Goal: Task Accomplishment & Management: Use online tool/utility

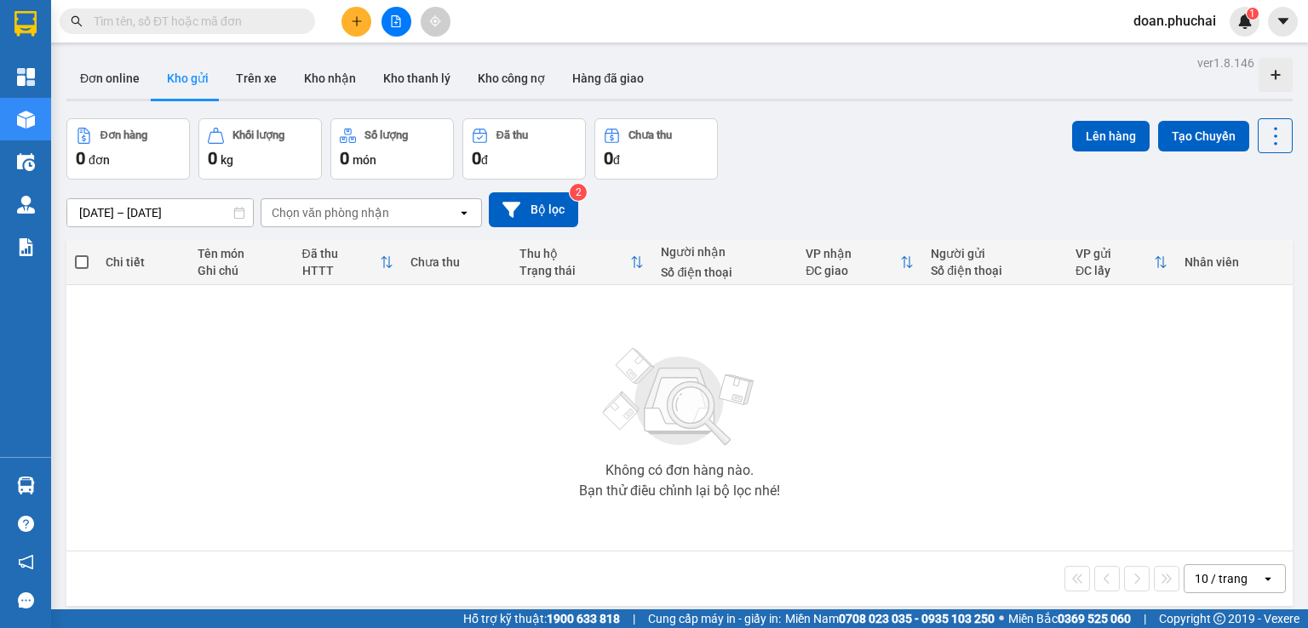
click at [390, 21] on icon "file-add" at bounding box center [396, 21] width 12 height 12
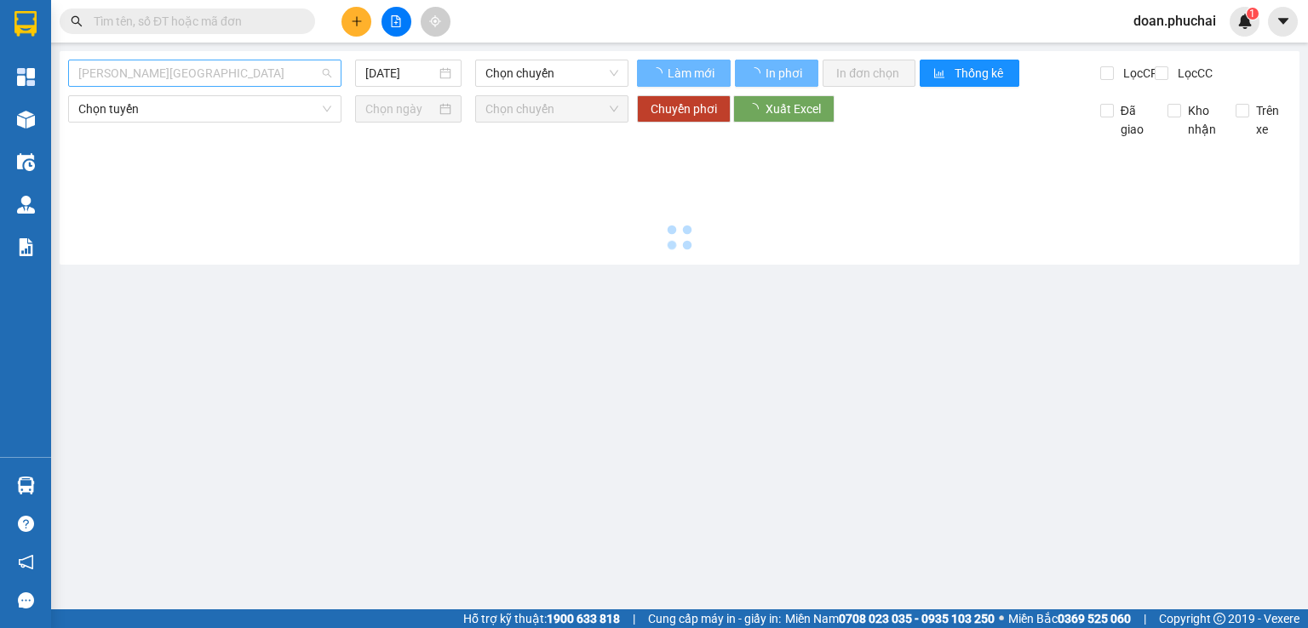
click at [269, 72] on span "[PERSON_NAME][GEOGRAPHIC_DATA]" at bounding box center [204, 73] width 253 height 26
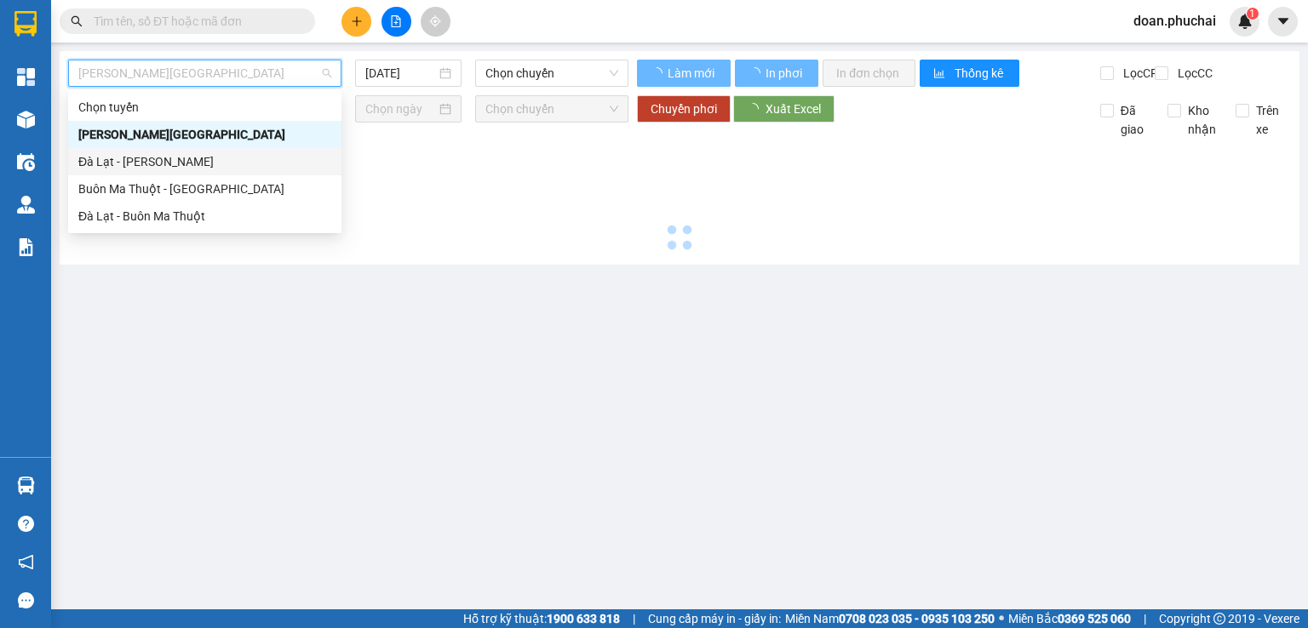
drag, startPoint x: 204, startPoint y: 158, endPoint x: 225, endPoint y: 167, distance: 23.3
click at [204, 158] on div "Đà Lạt - [PERSON_NAME]" at bounding box center [204, 161] width 253 height 19
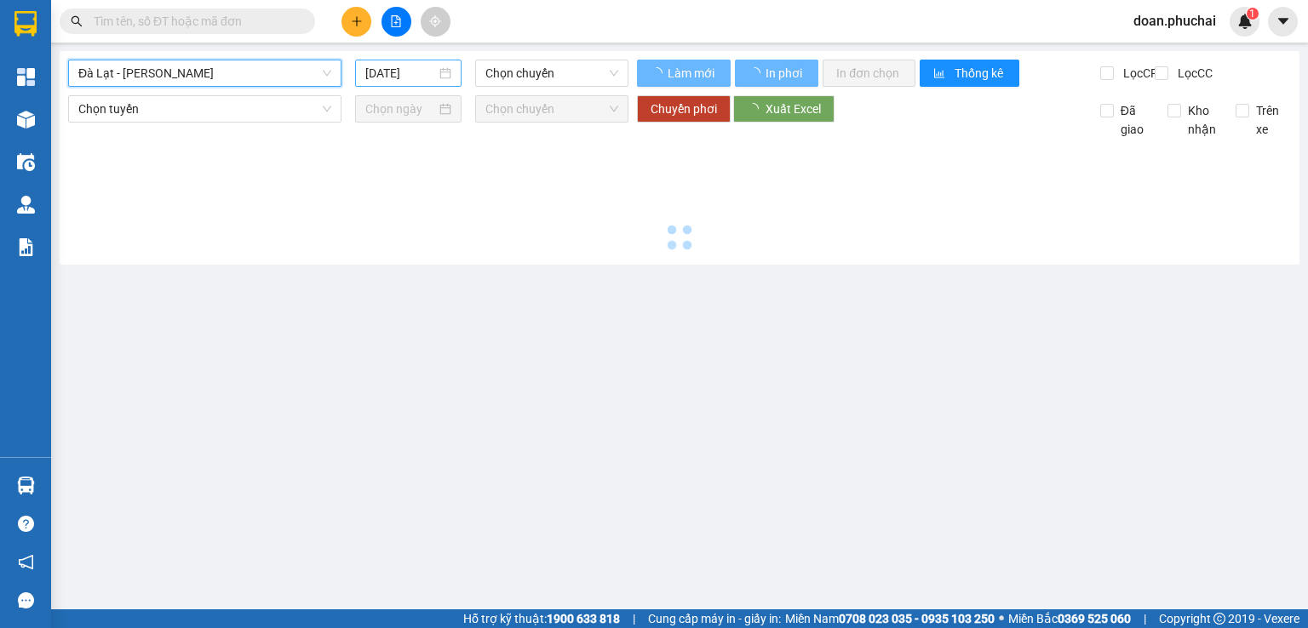
click at [390, 76] on input "[DATE]" at bounding box center [400, 73] width 70 height 19
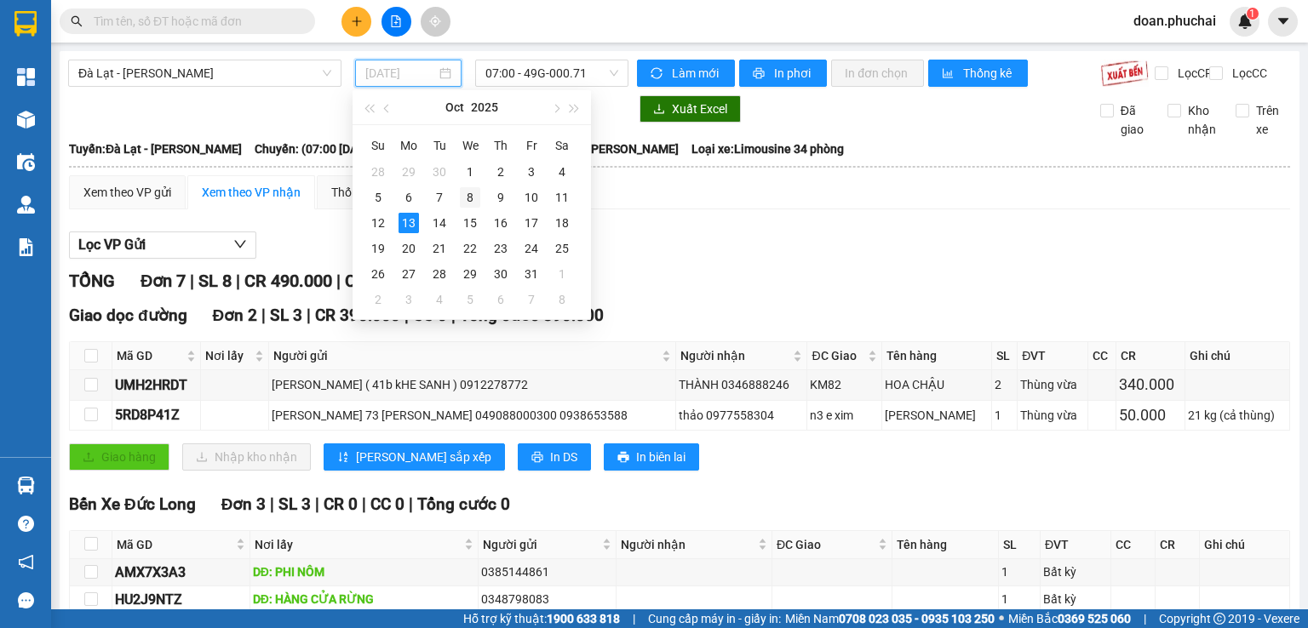
click at [468, 193] on div "8" at bounding box center [470, 197] width 20 height 20
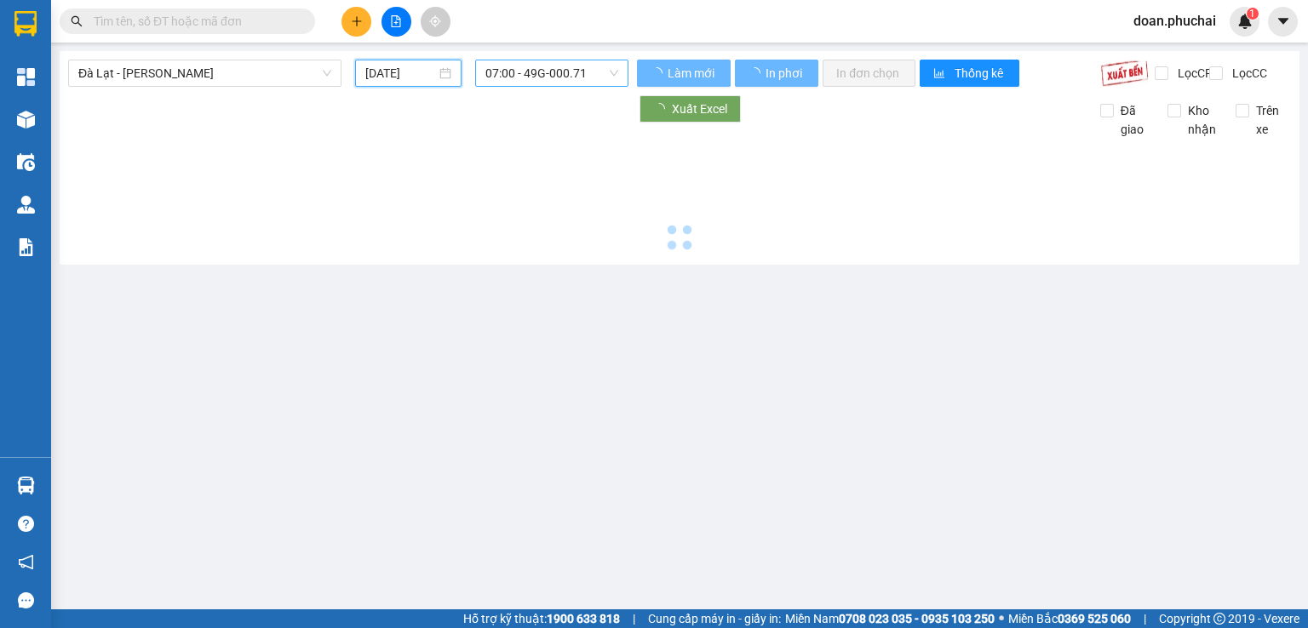
click at [547, 78] on span "07:00 - 49G-000.71" at bounding box center [552, 73] width 134 height 26
type input "[DATE]"
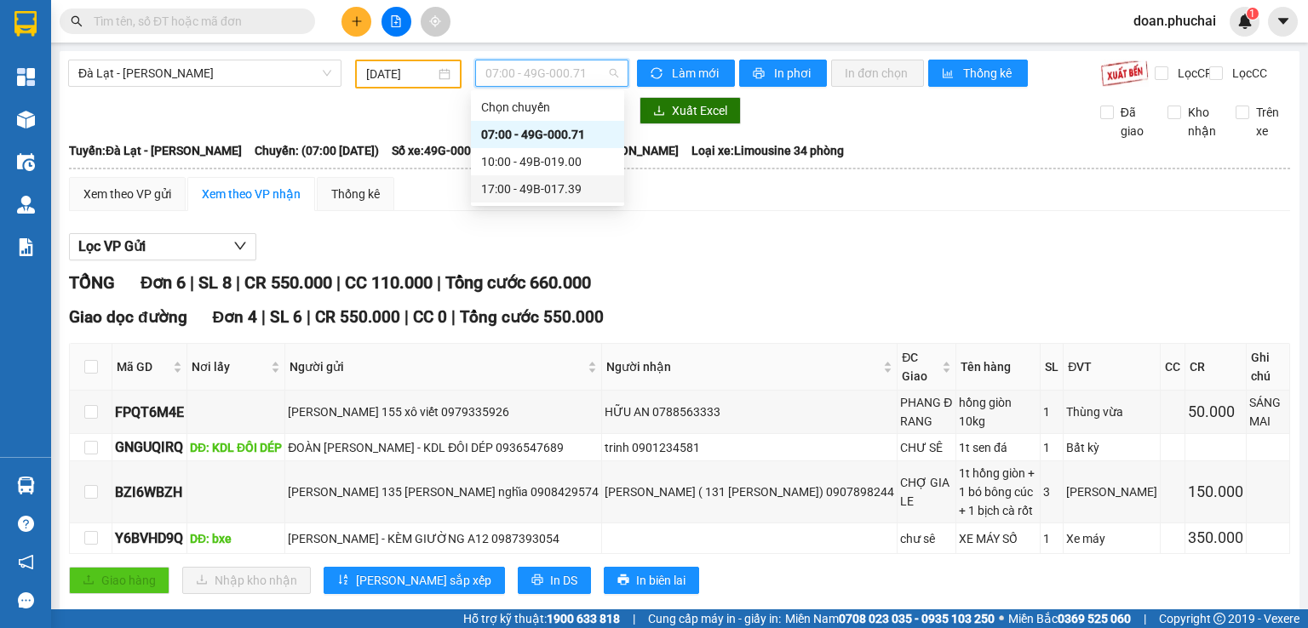
click at [582, 182] on div "17:00 - 49B-017.39" at bounding box center [547, 189] width 133 height 19
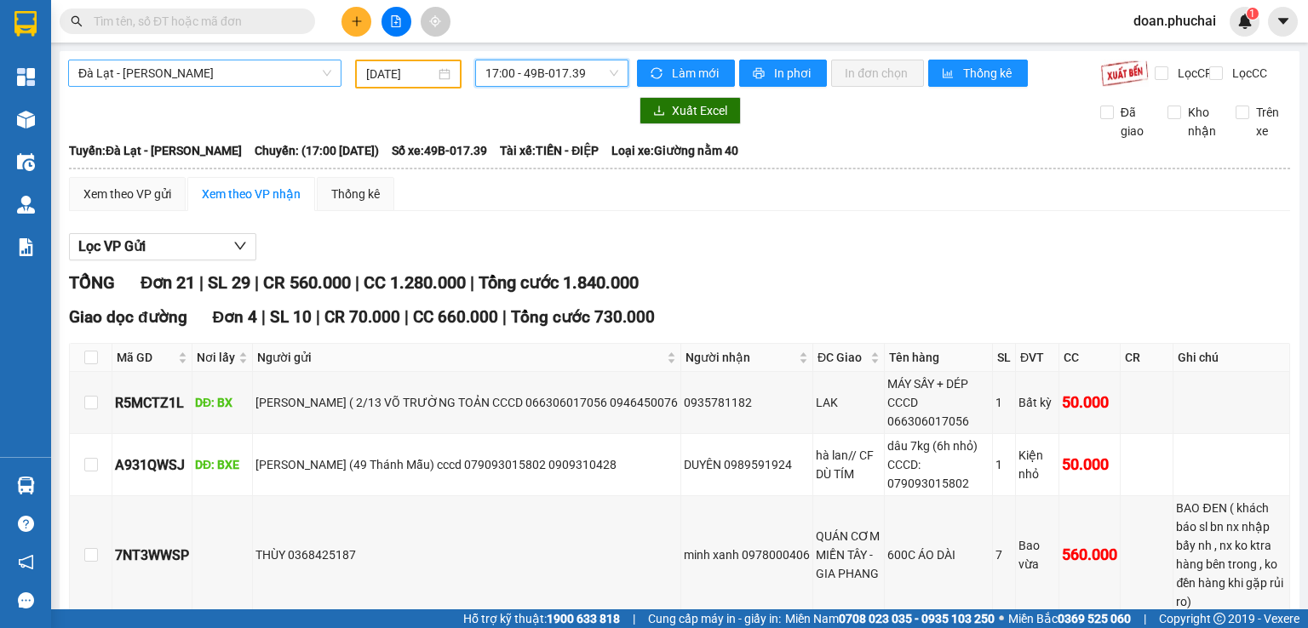
click at [190, 76] on span "Đà Lạt - [PERSON_NAME]" at bounding box center [204, 73] width 253 height 26
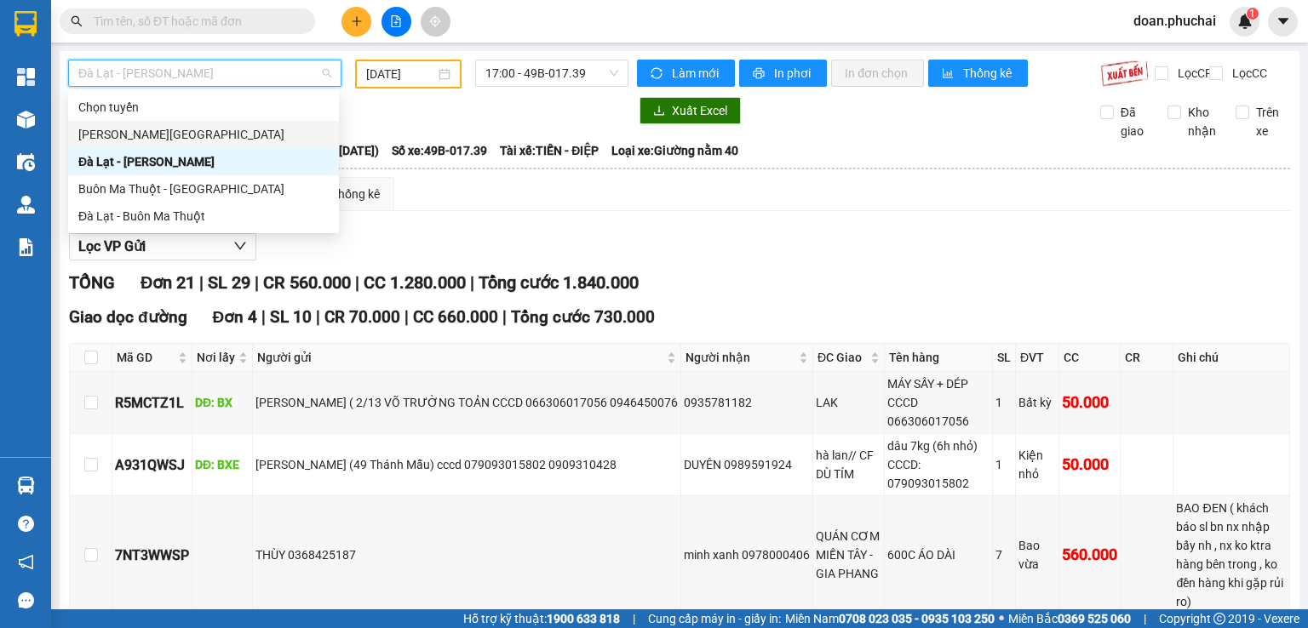
click at [154, 140] on div "[PERSON_NAME][GEOGRAPHIC_DATA]" at bounding box center [203, 134] width 250 height 19
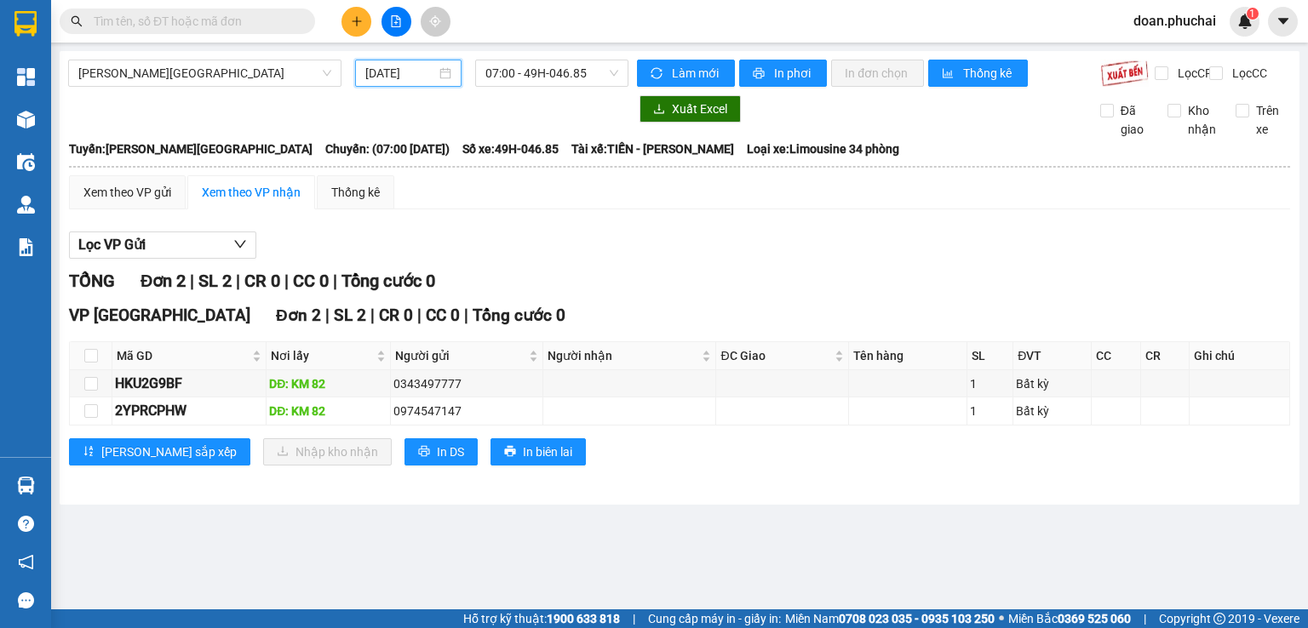
click at [390, 79] on input "[DATE]" at bounding box center [400, 73] width 70 height 19
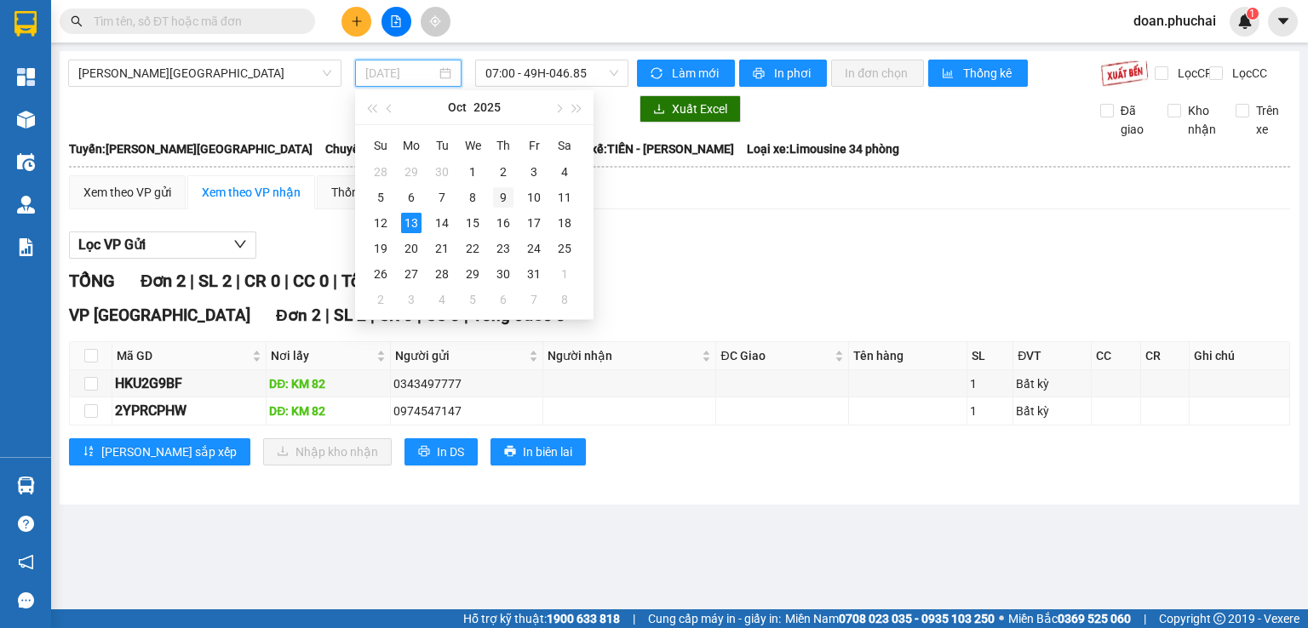
click at [508, 196] on div "9" at bounding box center [503, 197] width 20 height 20
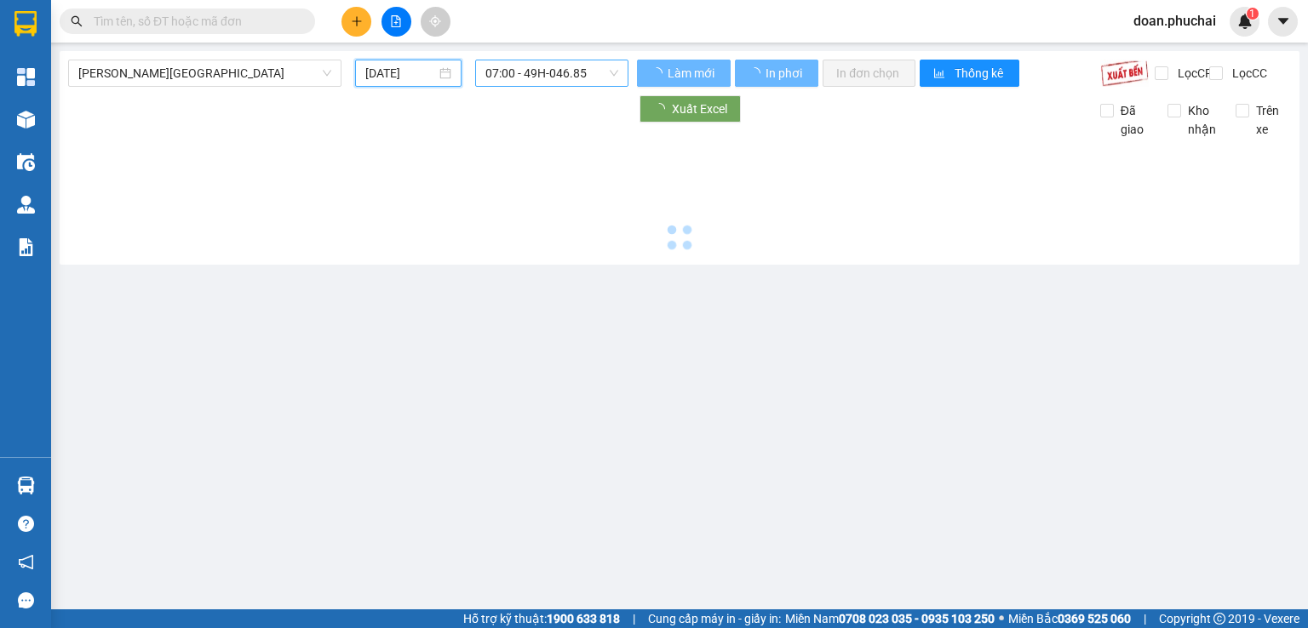
type input "[DATE]"
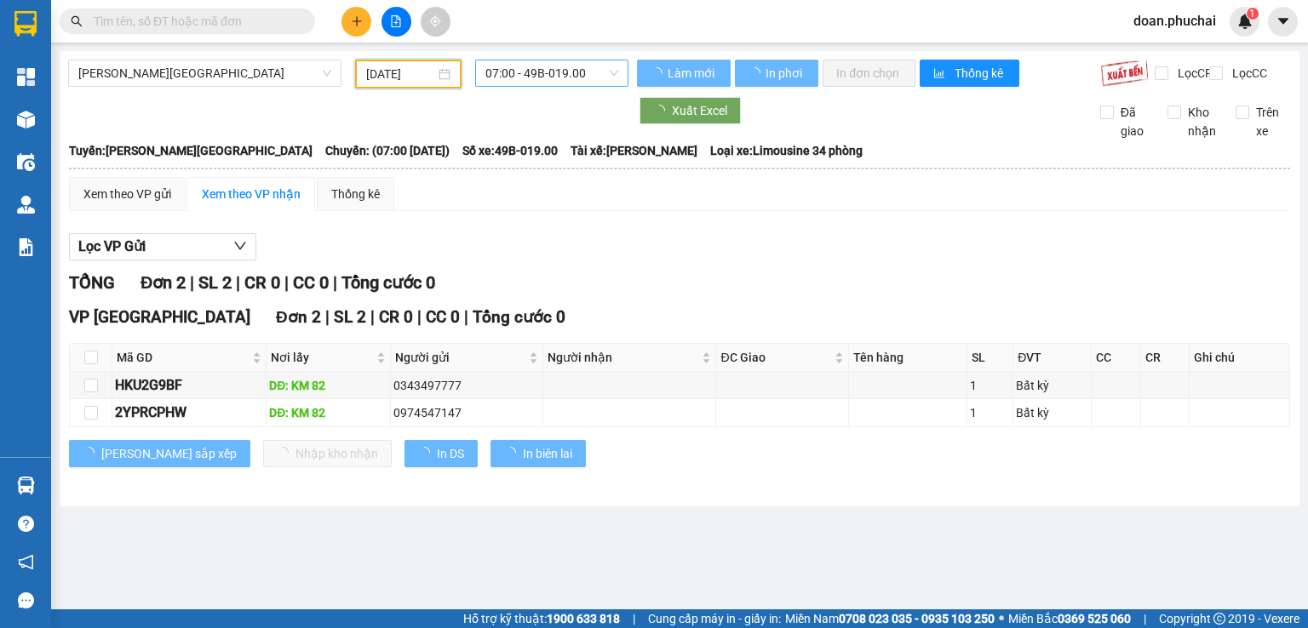
click at [554, 73] on span "07:00 - 49B-019.00" at bounding box center [552, 73] width 134 height 26
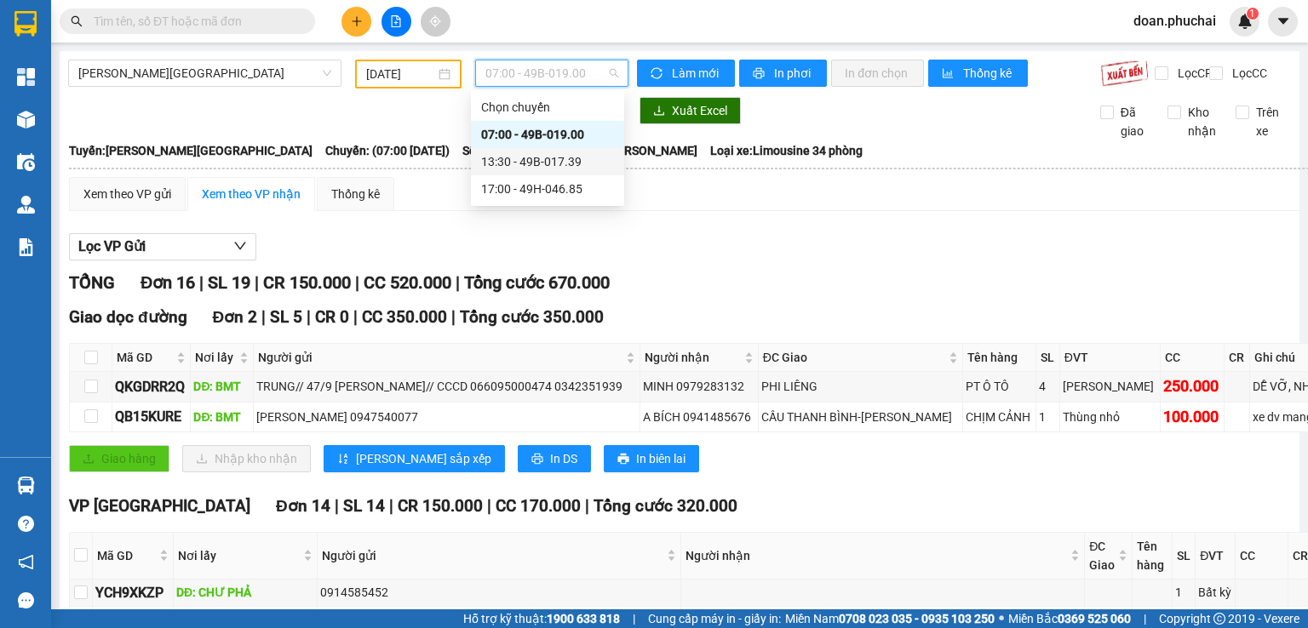
click at [569, 161] on div "13:30 - 49B-017.39" at bounding box center [547, 161] width 133 height 19
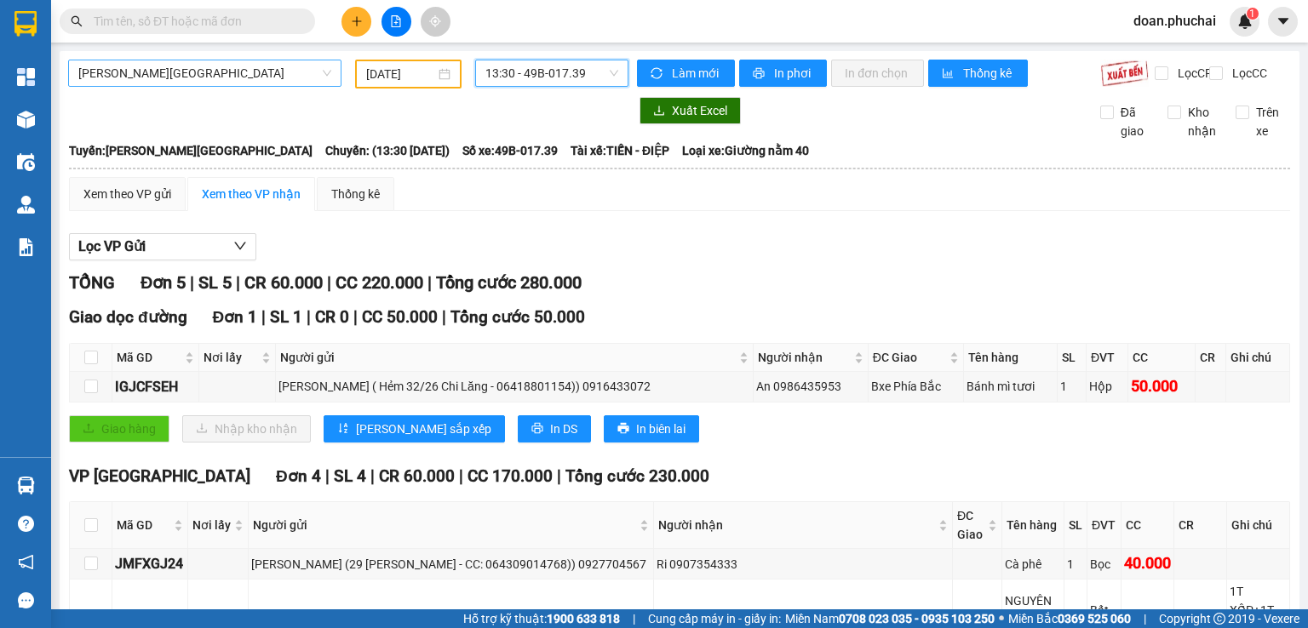
click at [194, 63] on span "[PERSON_NAME][GEOGRAPHIC_DATA]" at bounding box center [204, 73] width 253 height 26
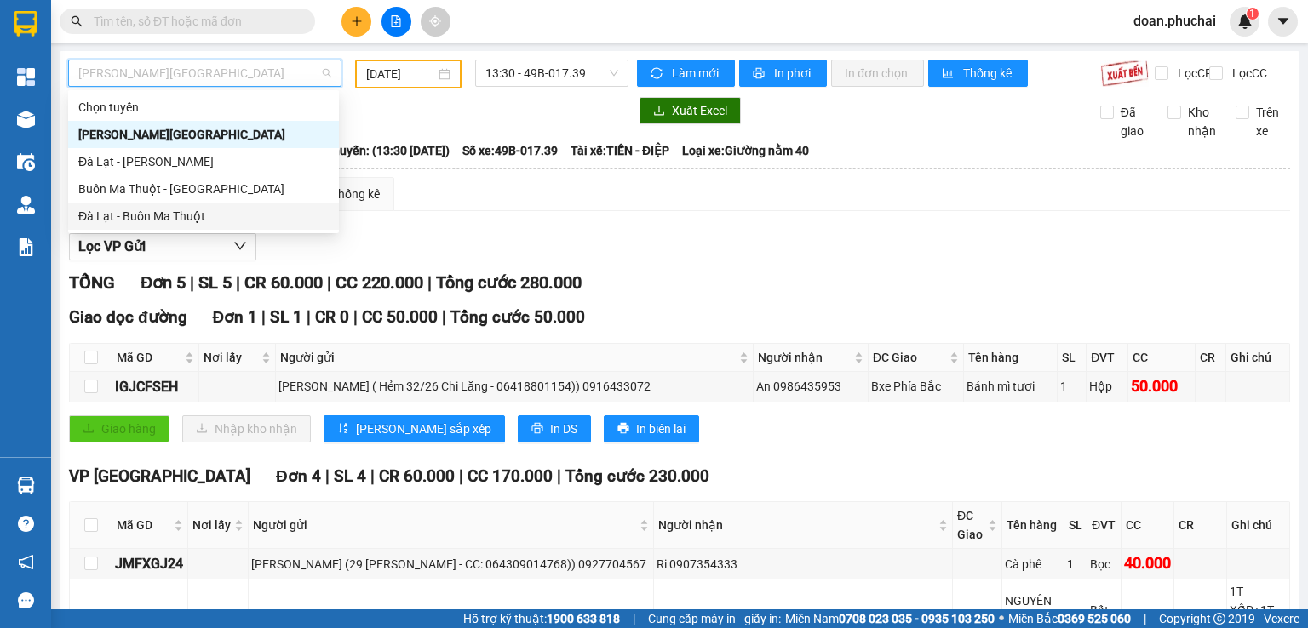
click at [160, 228] on div "Đà Lạt - Buôn Ma Thuột" at bounding box center [203, 216] width 271 height 27
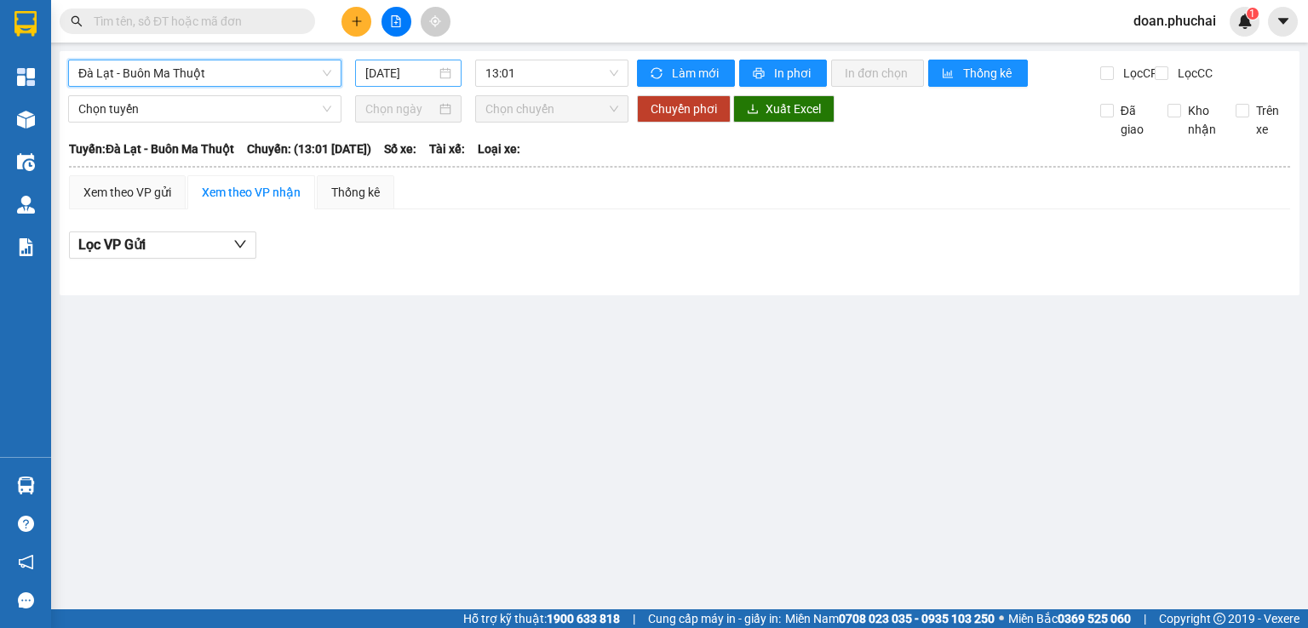
click at [404, 77] on input "[DATE]" at bounding box center [400, 73] width 70 height 19
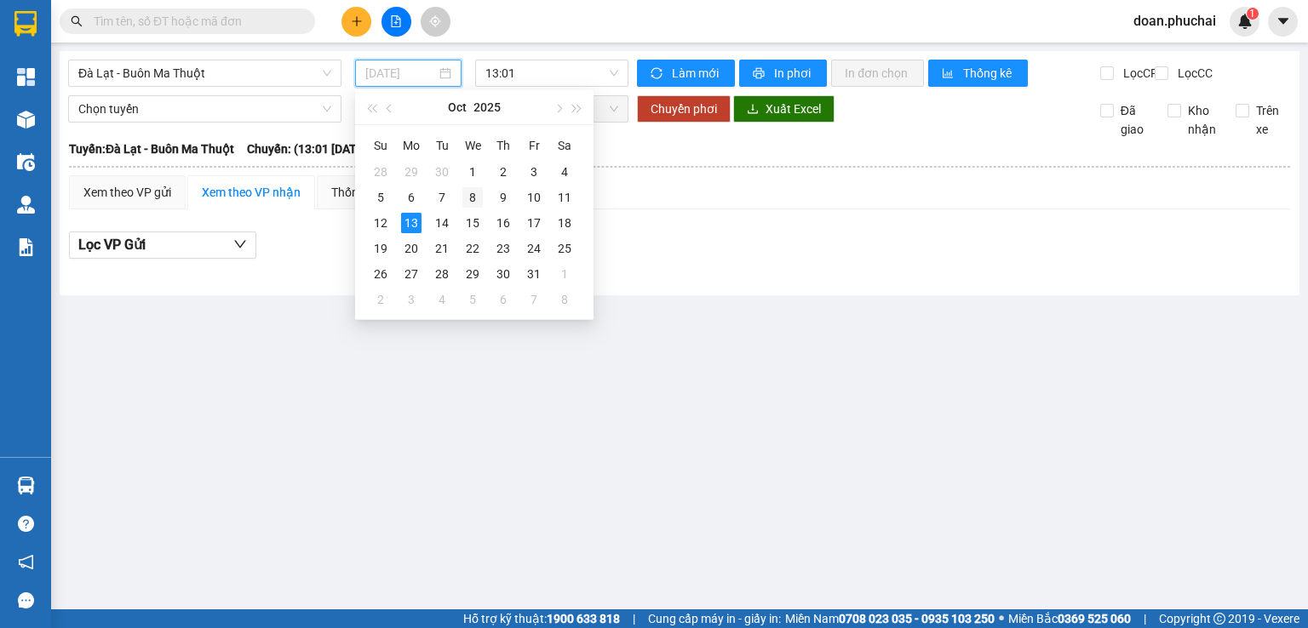
click at [463, 198] on div "8" at bounding box center [472, 197] width 20 height 20
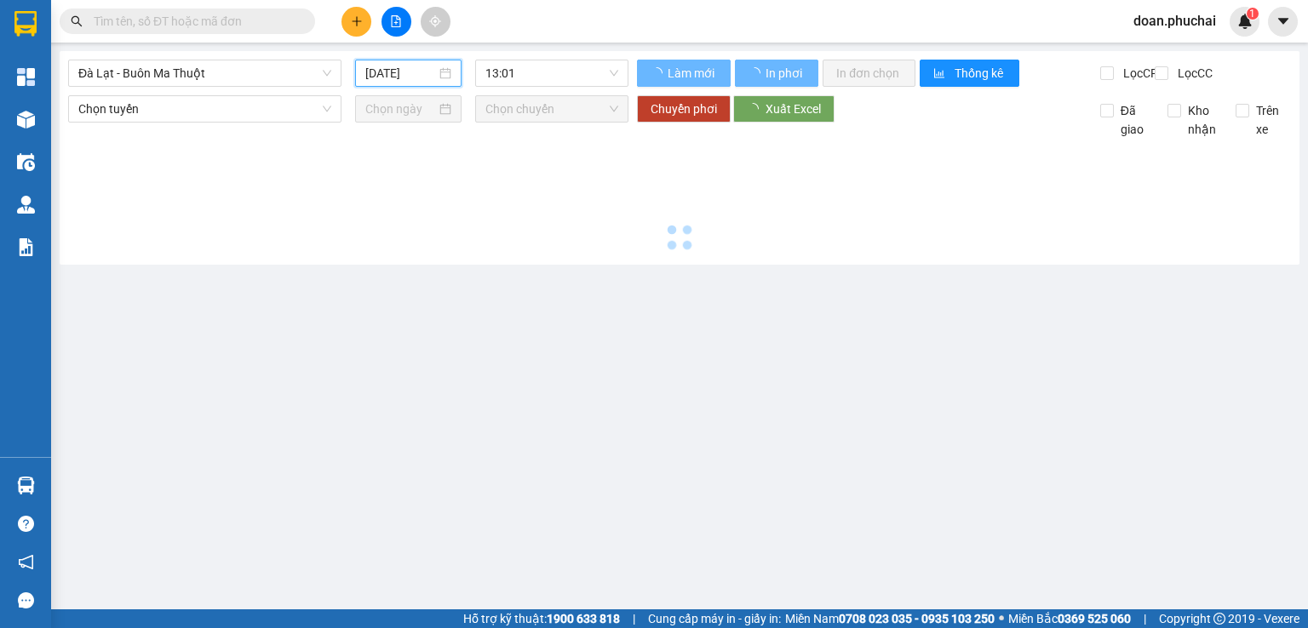
type input "[DATE]"
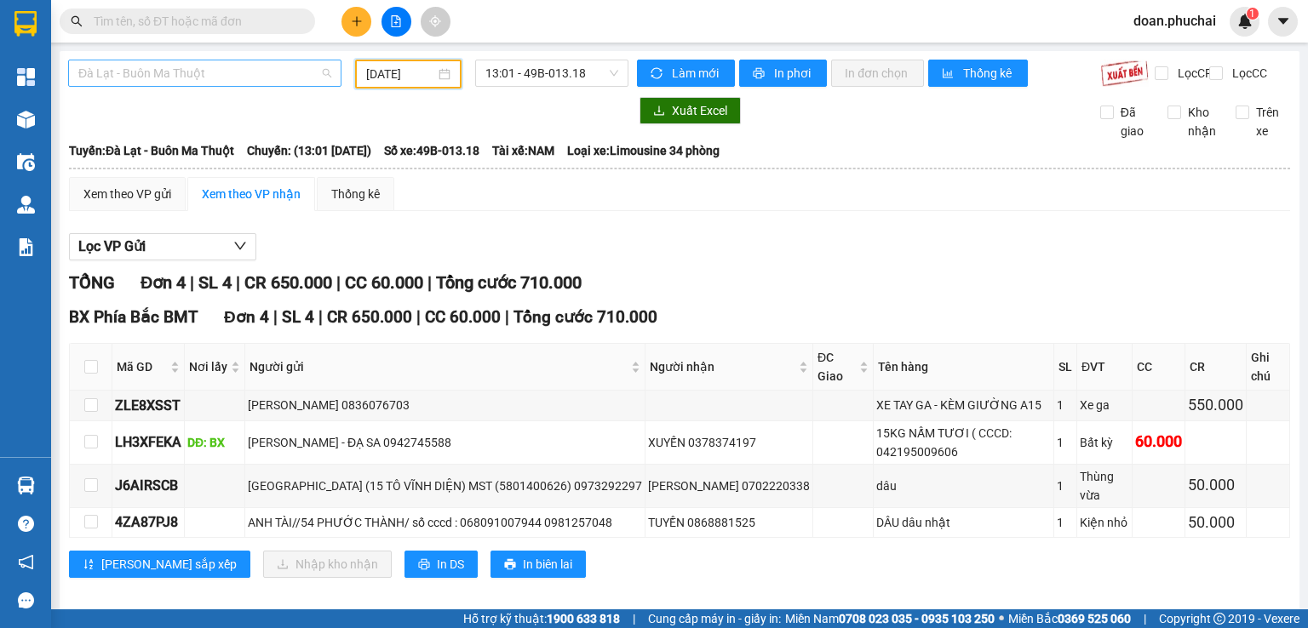
click at [255, 77] on span "Đà Lạt - Buôn Ma Thuột" at bounding box center [204, 73] width 253 height 26
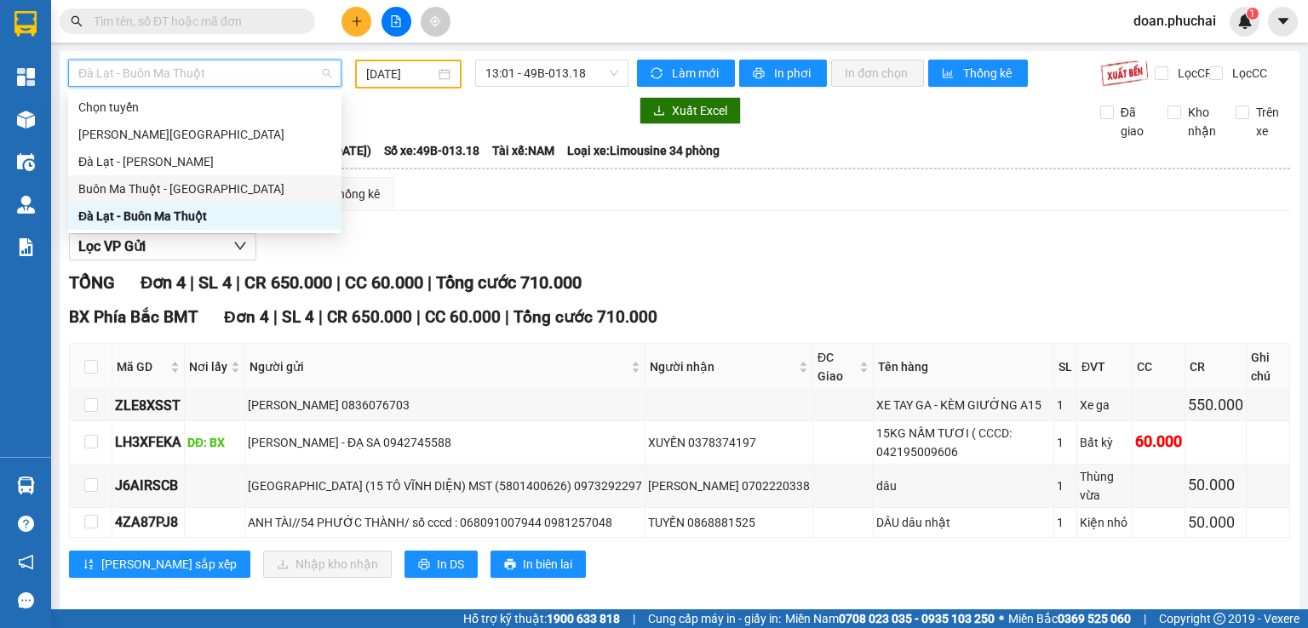
click at [201, 190] on div "Buôn Ma Thuột - [GEOGRAPHIC_DATA]" at bounding box center [204, 189] width 253 height 19
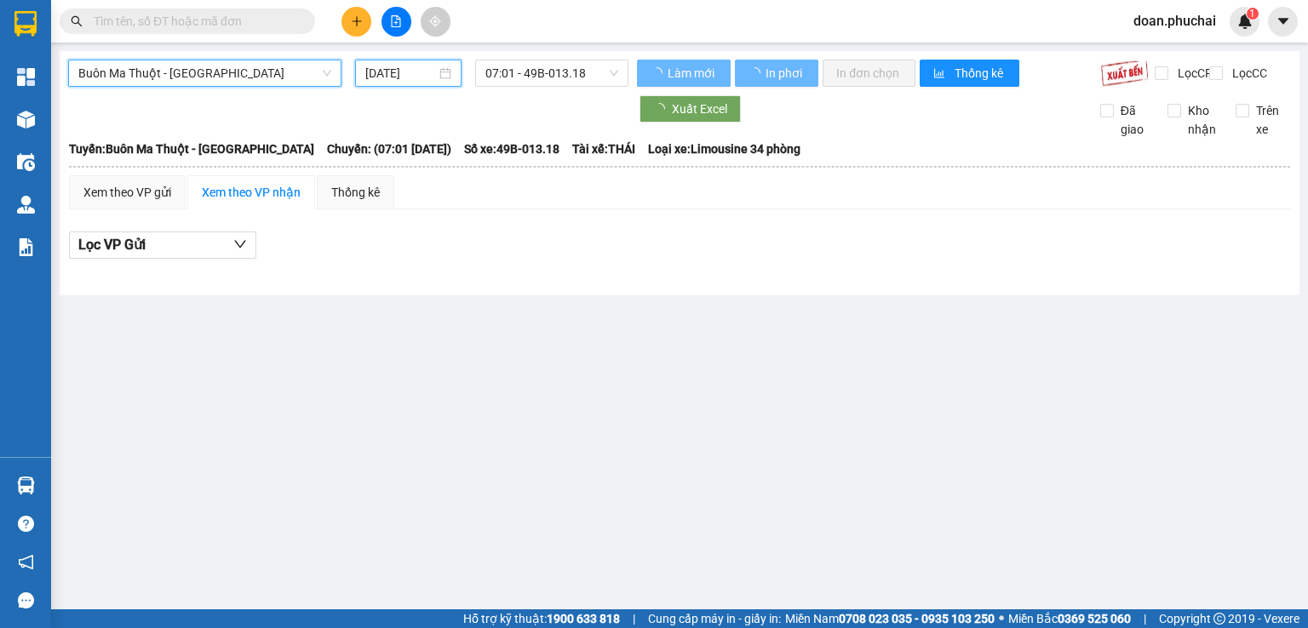
click at [407, 75] on input "[DATE]" at bounding box center [400, 73] width 70 height 19
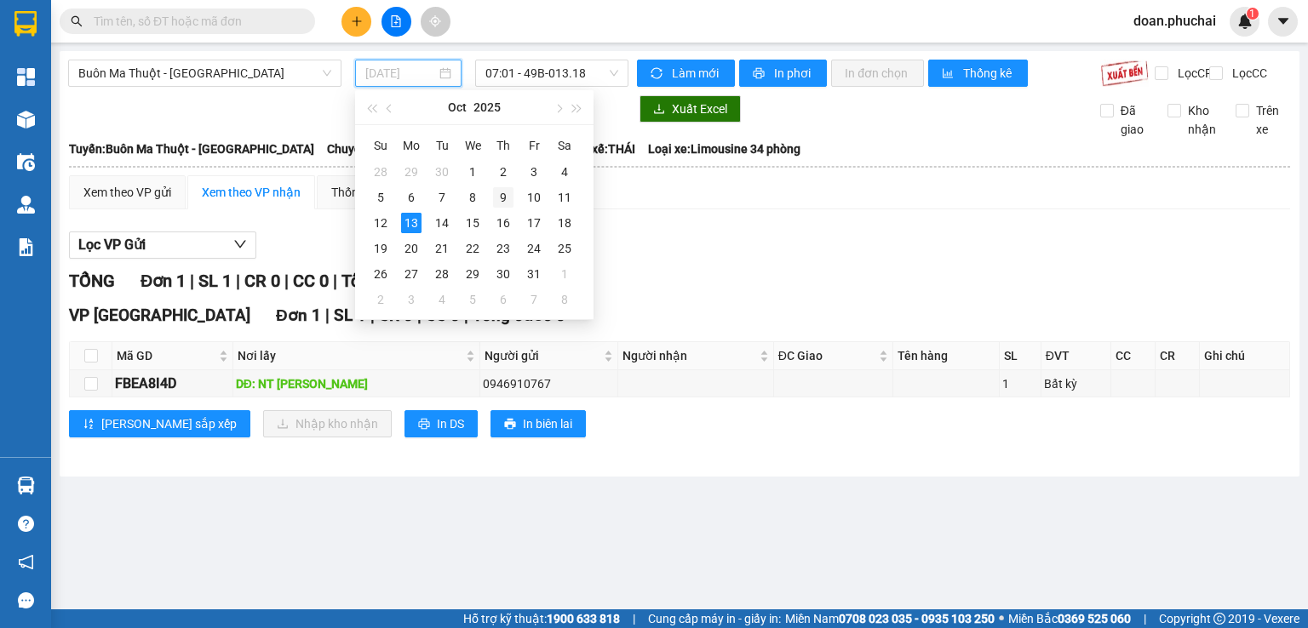
click at [508, 203] on div "9" at bounding box center [503, 197] width 20 height 20
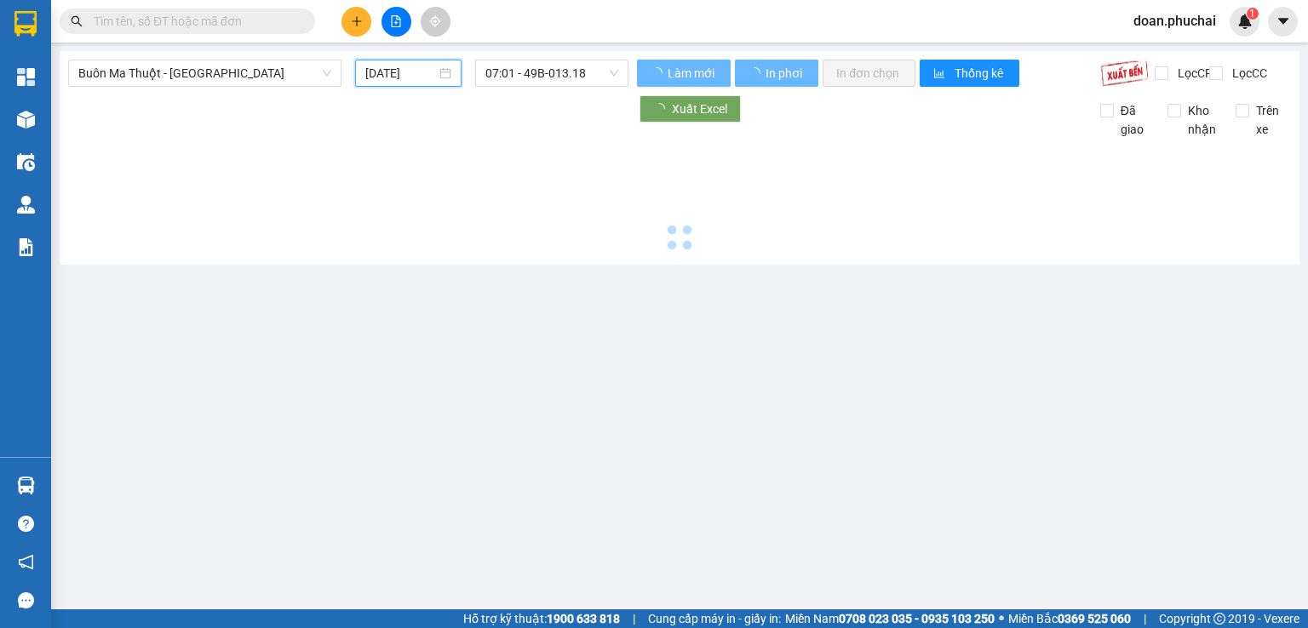
type input "[DATE]"
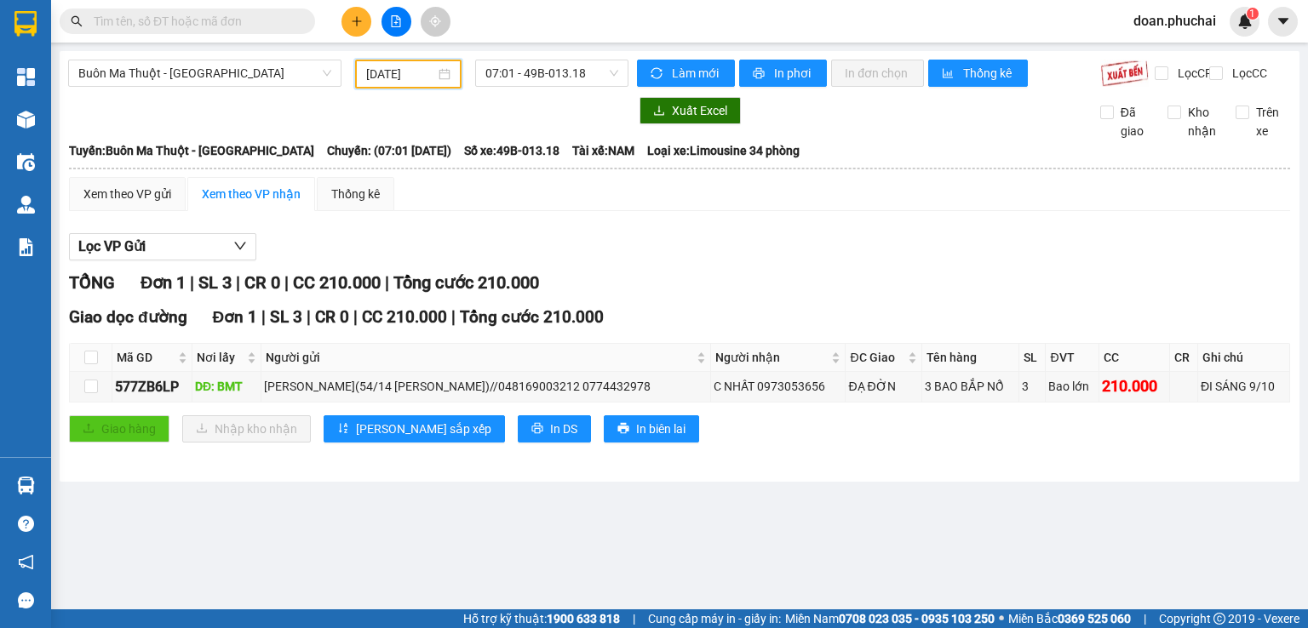
click at [233, 53] on div "Buôn Ma Thuột - [GEOGRAPHIC_DATA] [DATE] 07:01 - 49B-013.18 Làm mới In phơi In …" at bounding box center [680, 266] width 1240 height 431
click at [174, 69] on span "Buôn Ma Thuột - [GEOGRAPHIC_DATA]" at bounding box center [204, 73] width 253 height 26
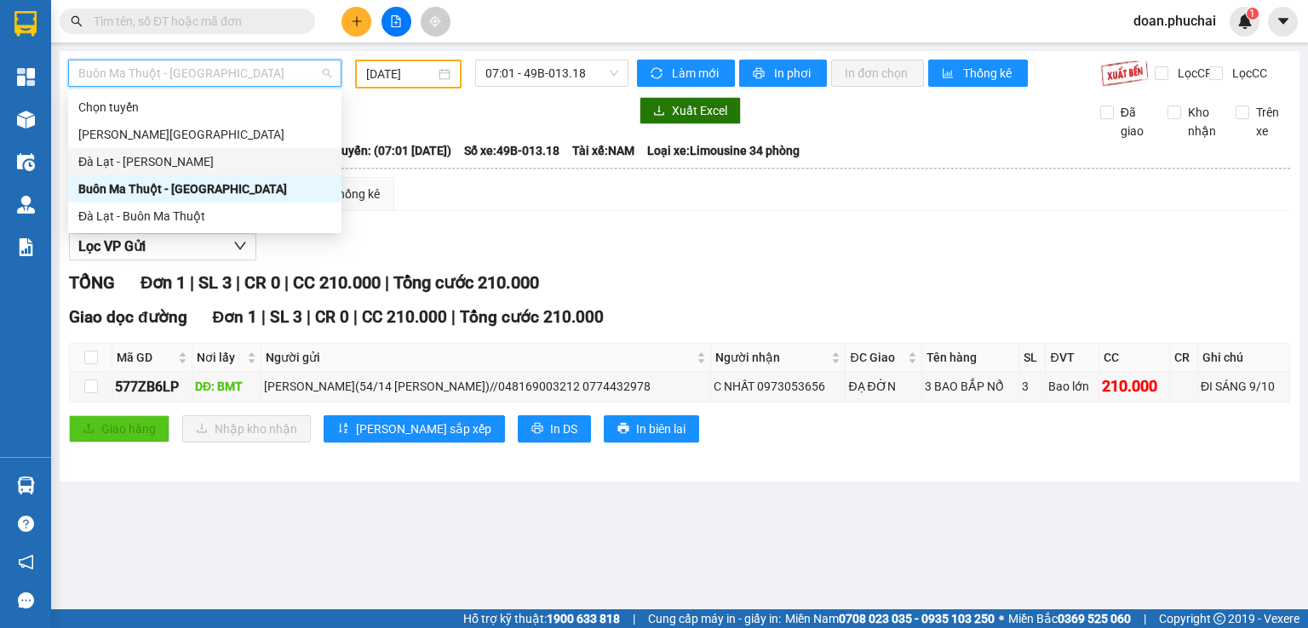
click at [125, 164] on div "Đà Lạt - [PERSON_NAME]" at bounding box center [204, 161] width 253 height 19
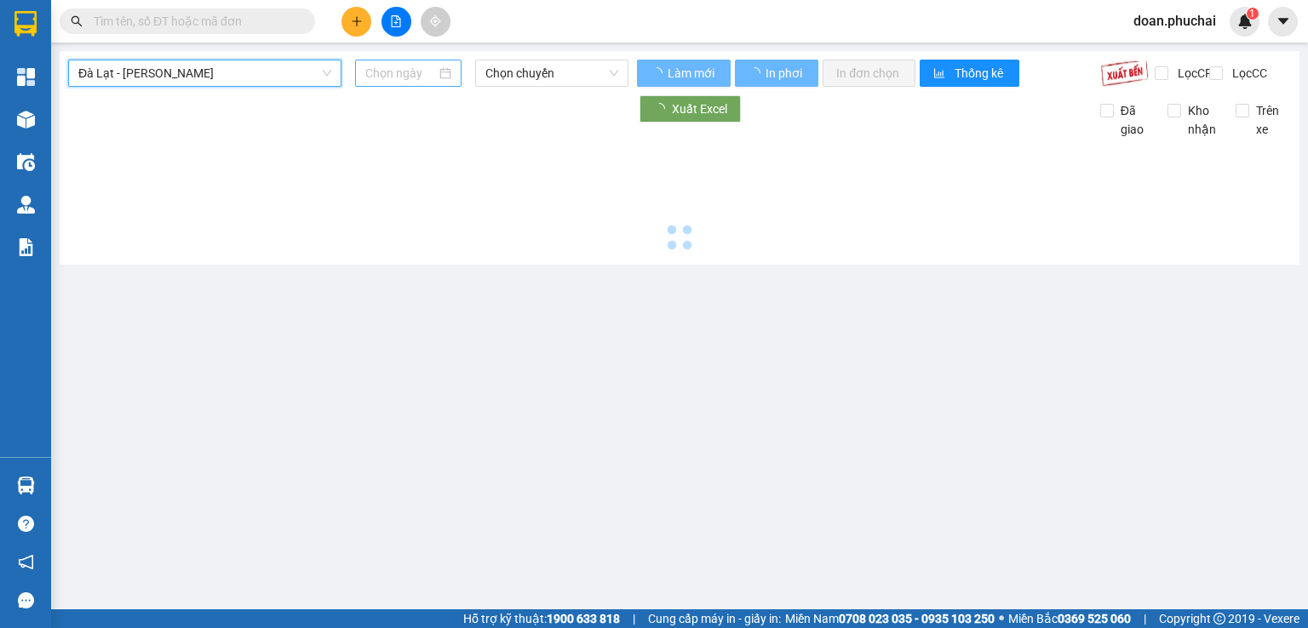
click at [416, 75] on input at bounding box center [400, 73] width 70 height 19
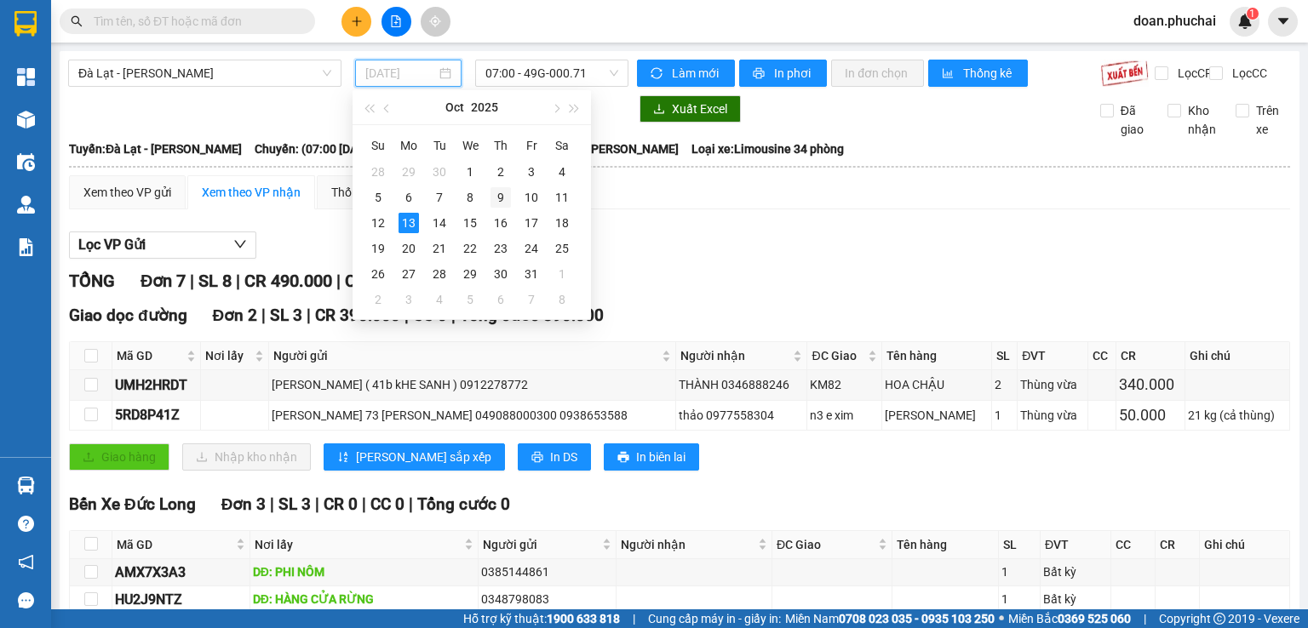
click at [494, 198] on div "9" at bounding box center [500, 197] width 20 height 20
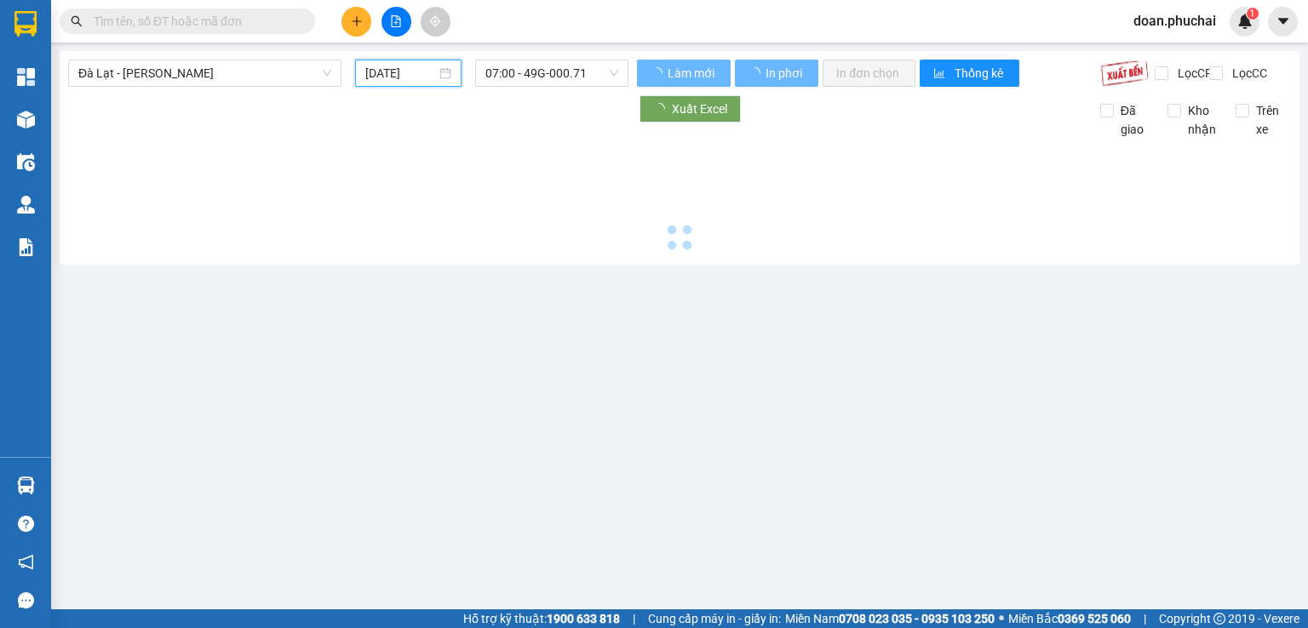
type input "[DATE]"
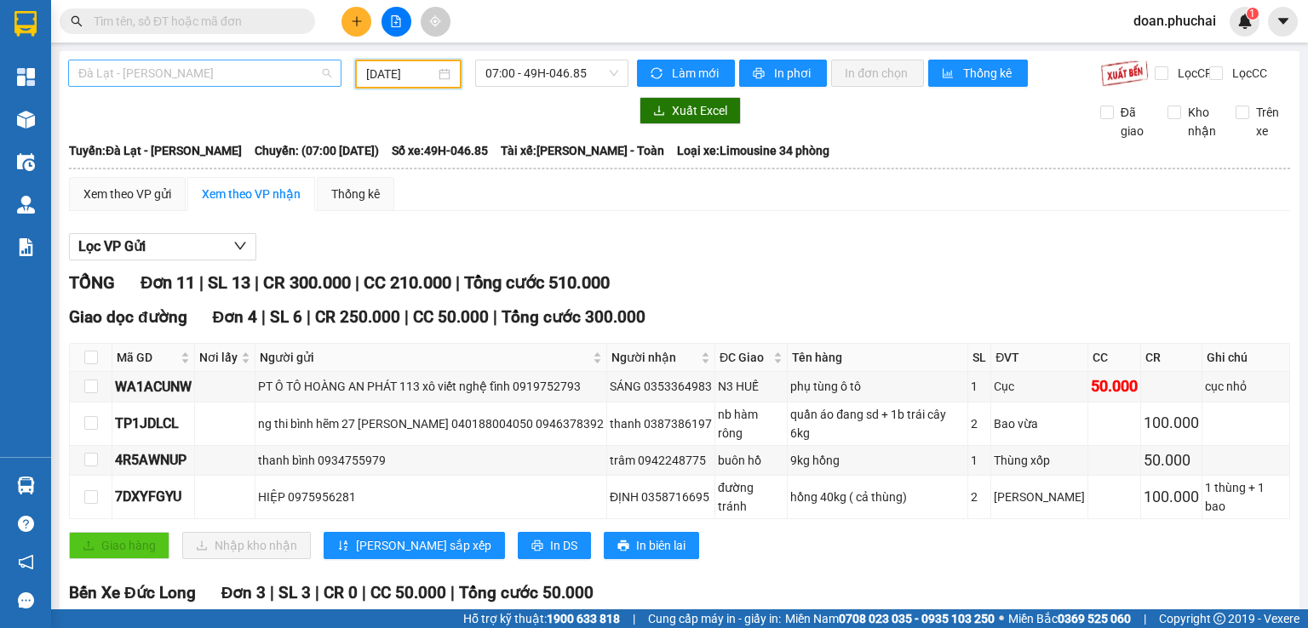
click at [289, 84] on span "Đà Lạt - [PERSON_NAME]" at bounding box center [204, 73] width 253 height 26
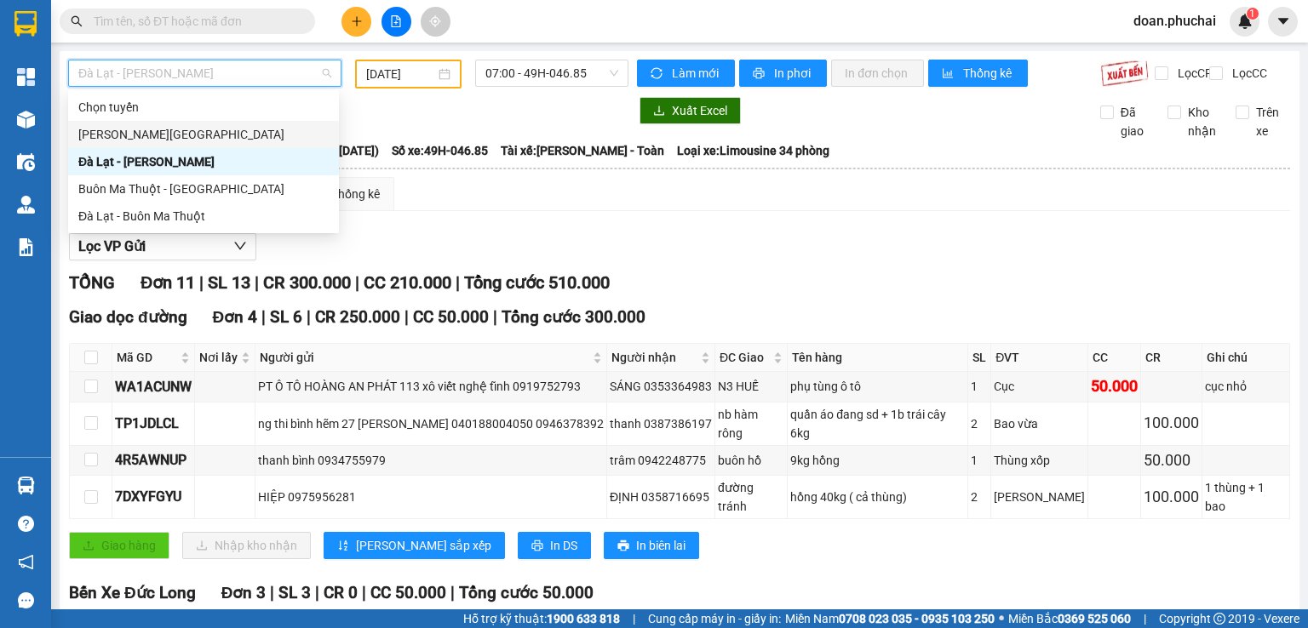
click at [123, 144] on div "[PERSON_NAME][GEOGRAPHIC_DATA]" at bounding box center [203, 134] width 271 height 27
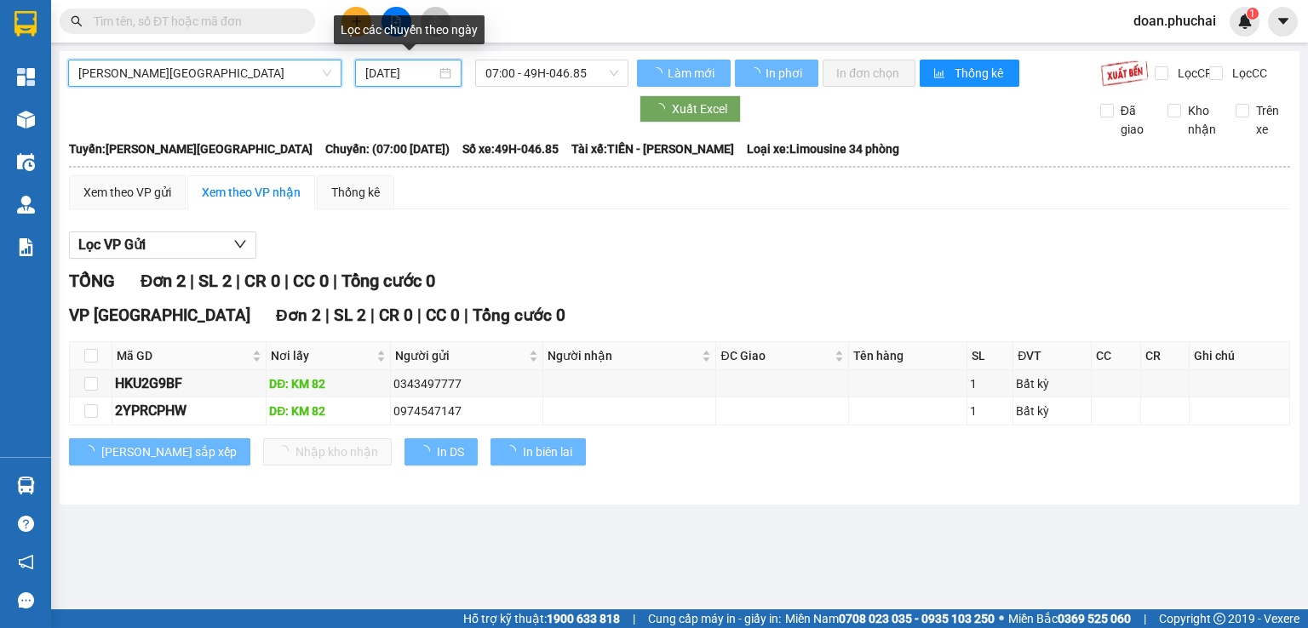
click at [387, 71] on input "[DATE]" at bounding box center [400, 73] width 70 height 19
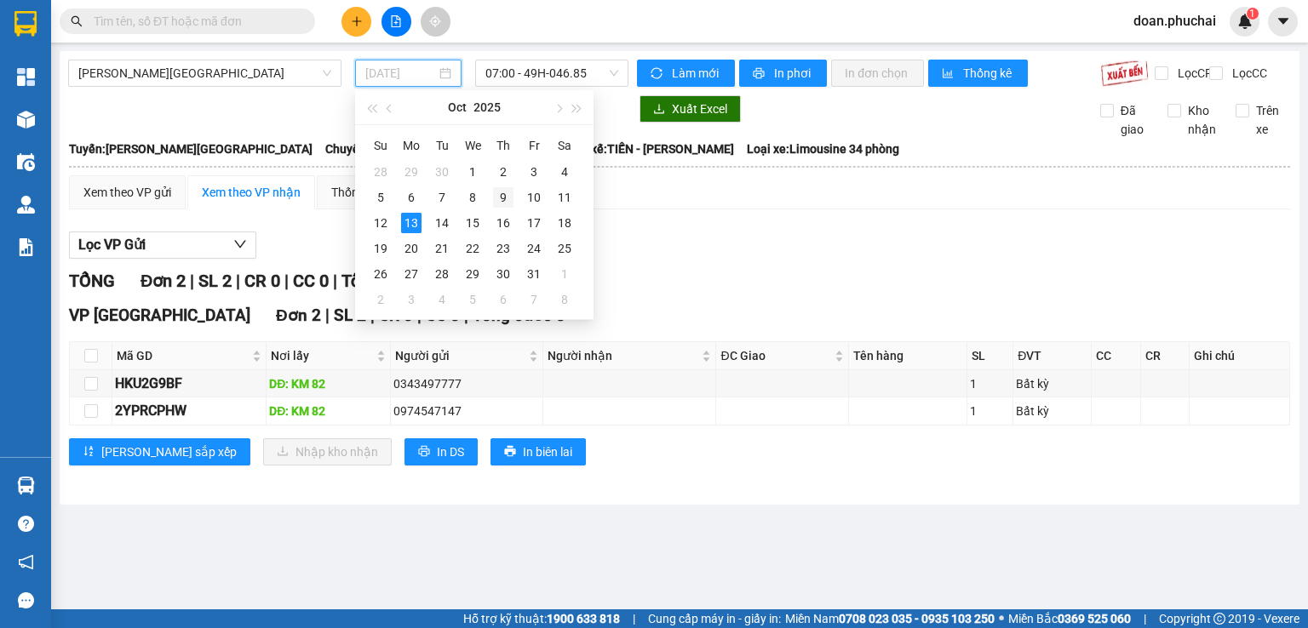
click at [507, 198] on div "9" at bounding box center [503, 197] width 20 height 20
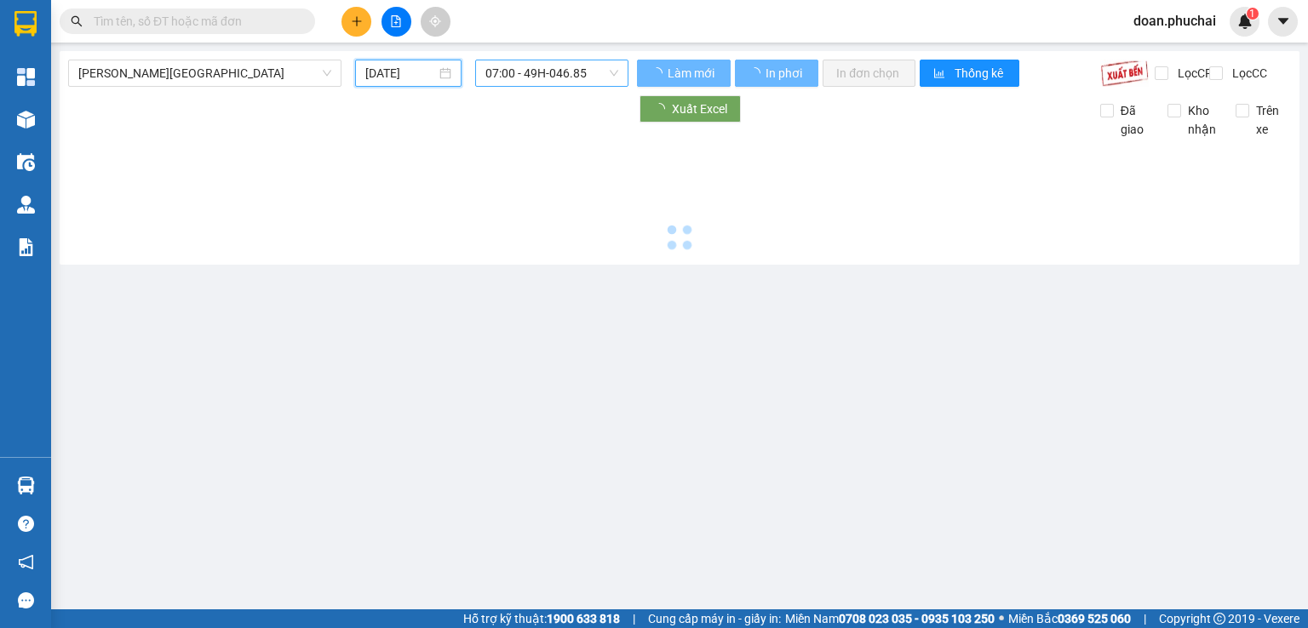
type input "[DATE]"
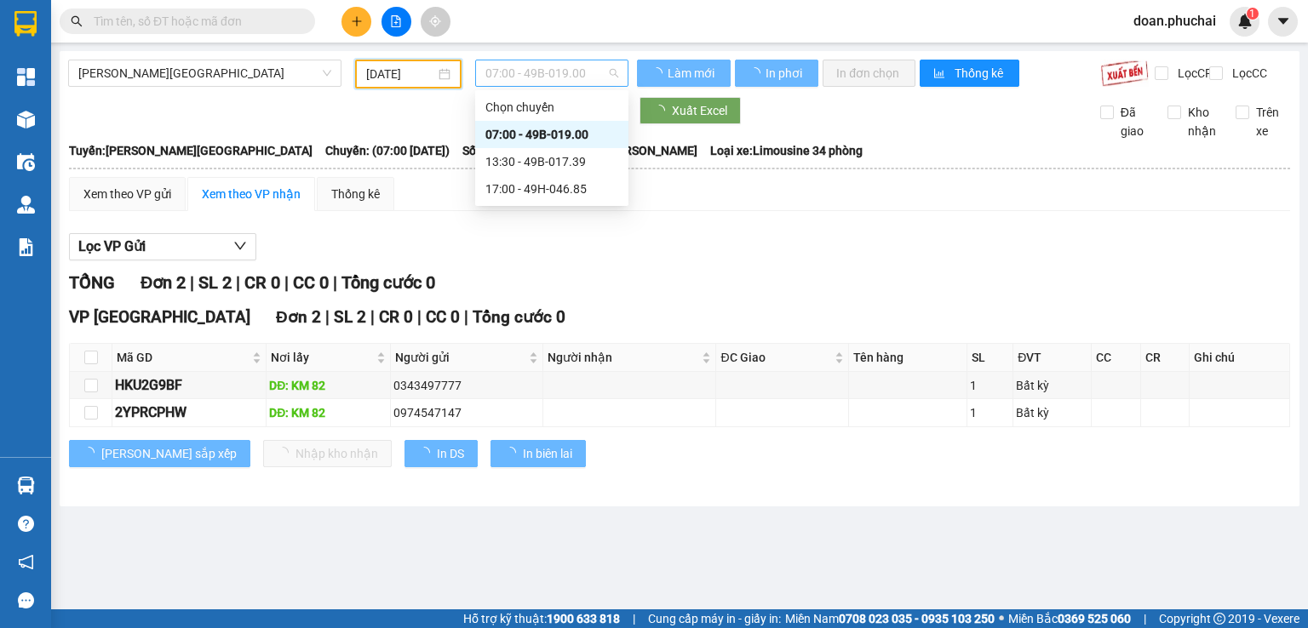
click at [555, 72] on span "07:00 - 49B-019.00" at bounding box center [552, 73] width 134 height 26
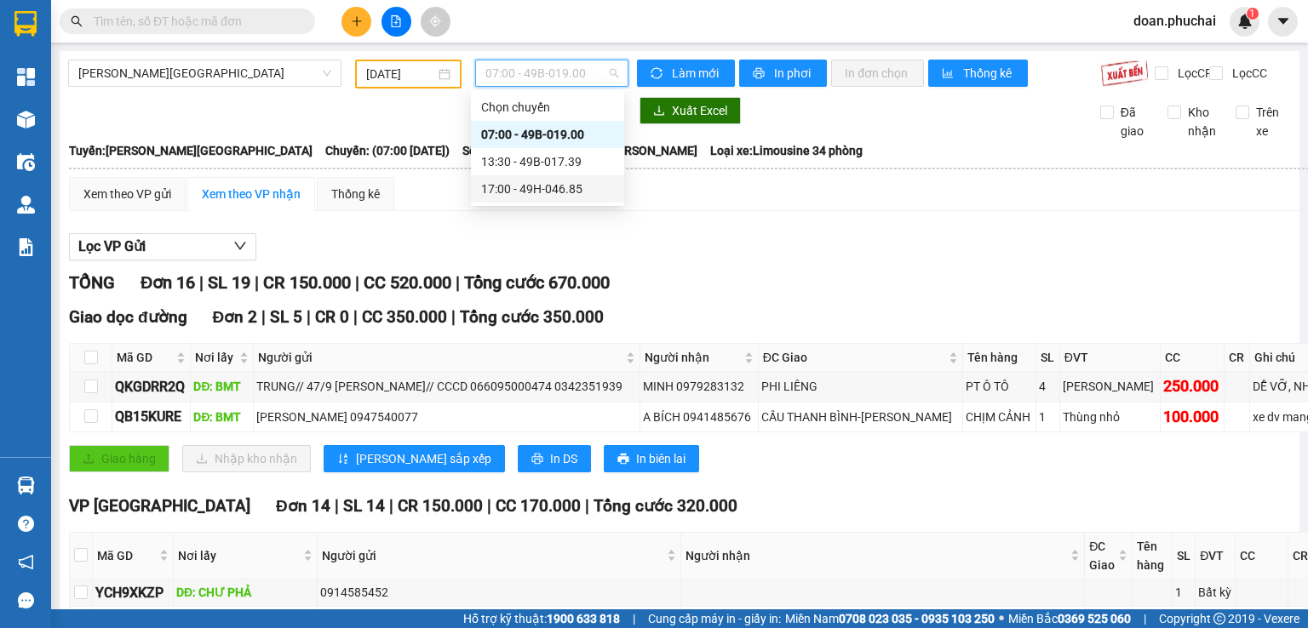
click at [552, 185] on div "17:00 - 49H-046.85" at bounding box center [547, 189] width 133 height 19
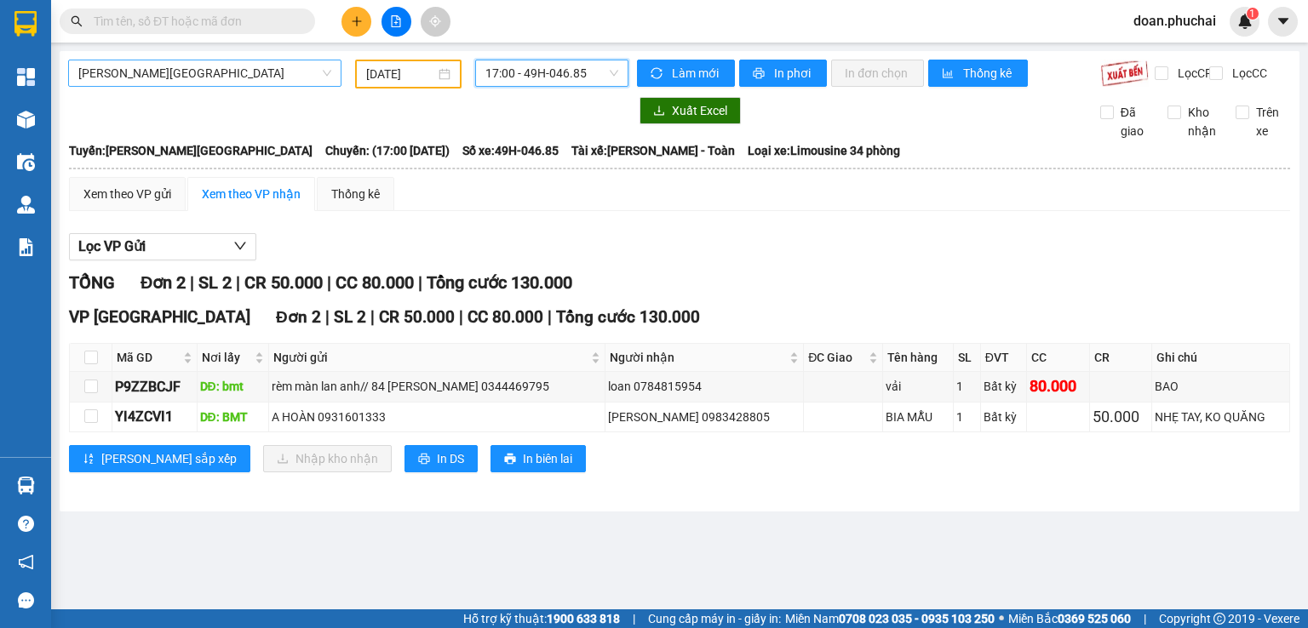
click at [150, 72] on span "[PERSON_NAME][GEOGRAPHIC_DATA]" at bounding box center [204, 73] width 253 height 26
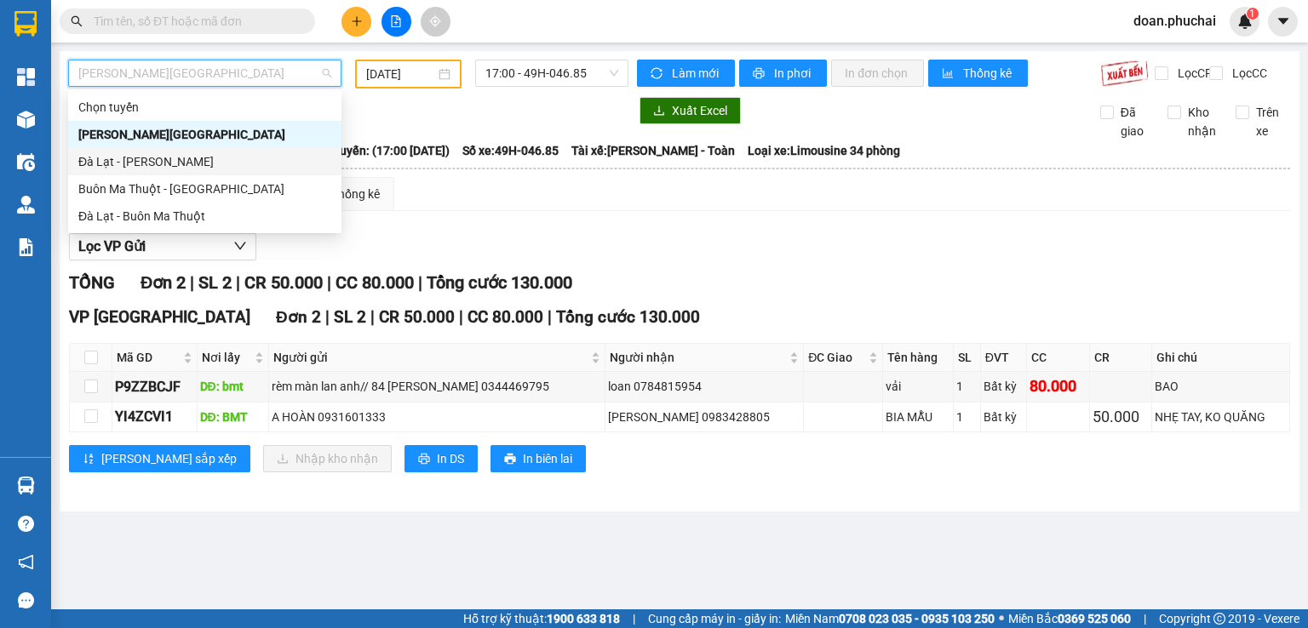
click at [156, 171] on div "Đà Lạt - [PERSON_NAME]" at bounding box center [204, 161] width 273 height 27
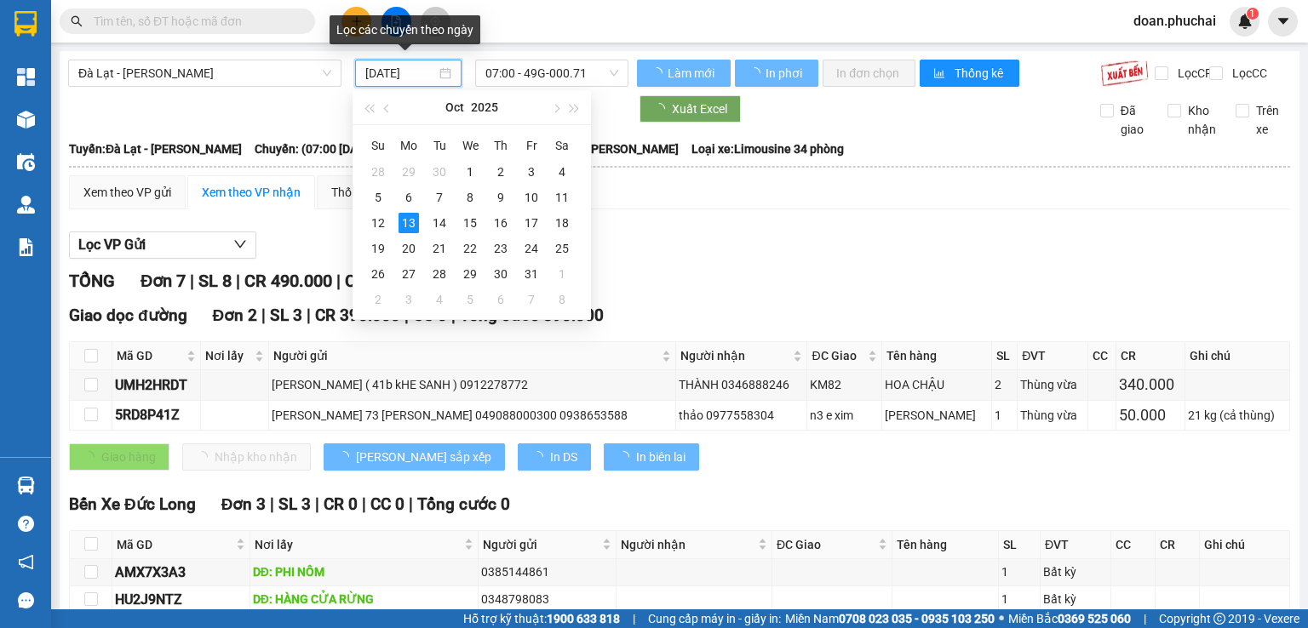
click at [402, 72] on input "[DATE]" at bounding box center [400, 73] width 70 height 19
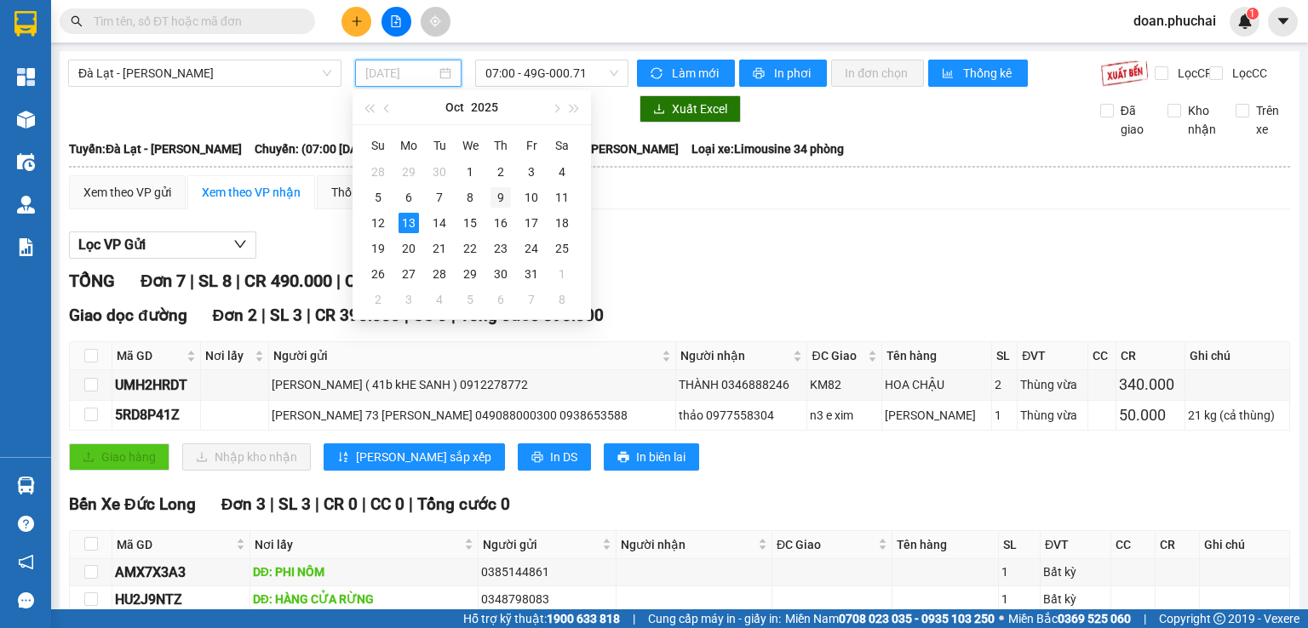
click at [490, 205] on td "9" at bounding box center [500, 198] width 31 height 26
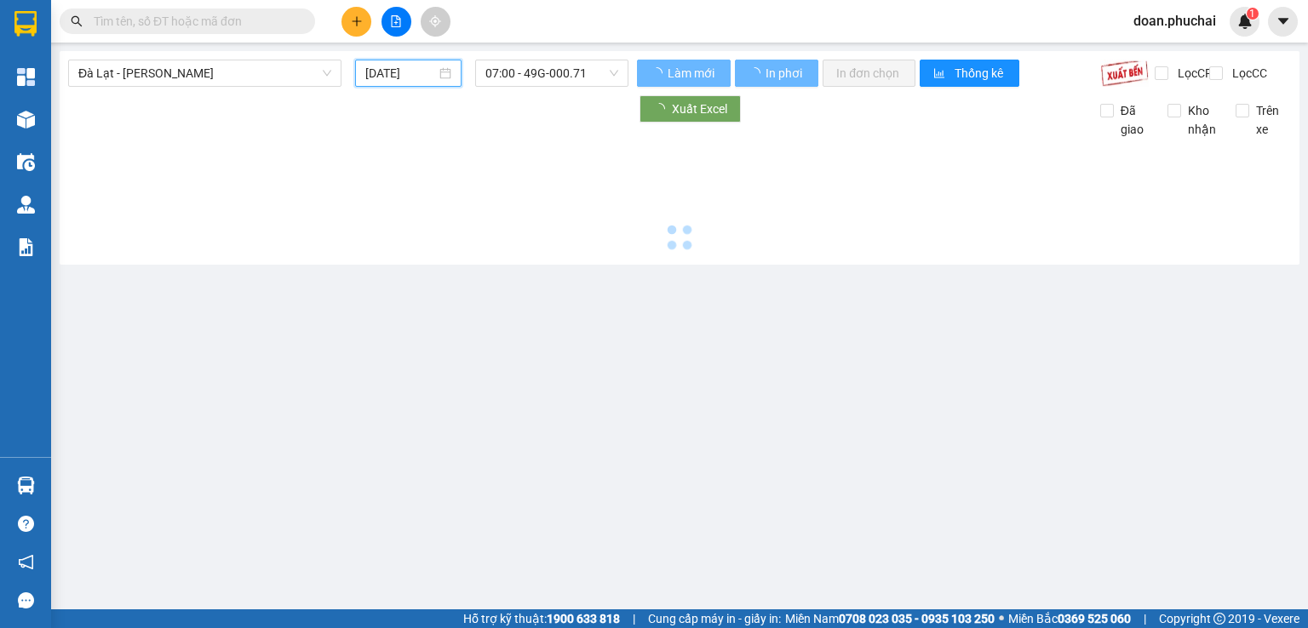
type input "[DATE]"
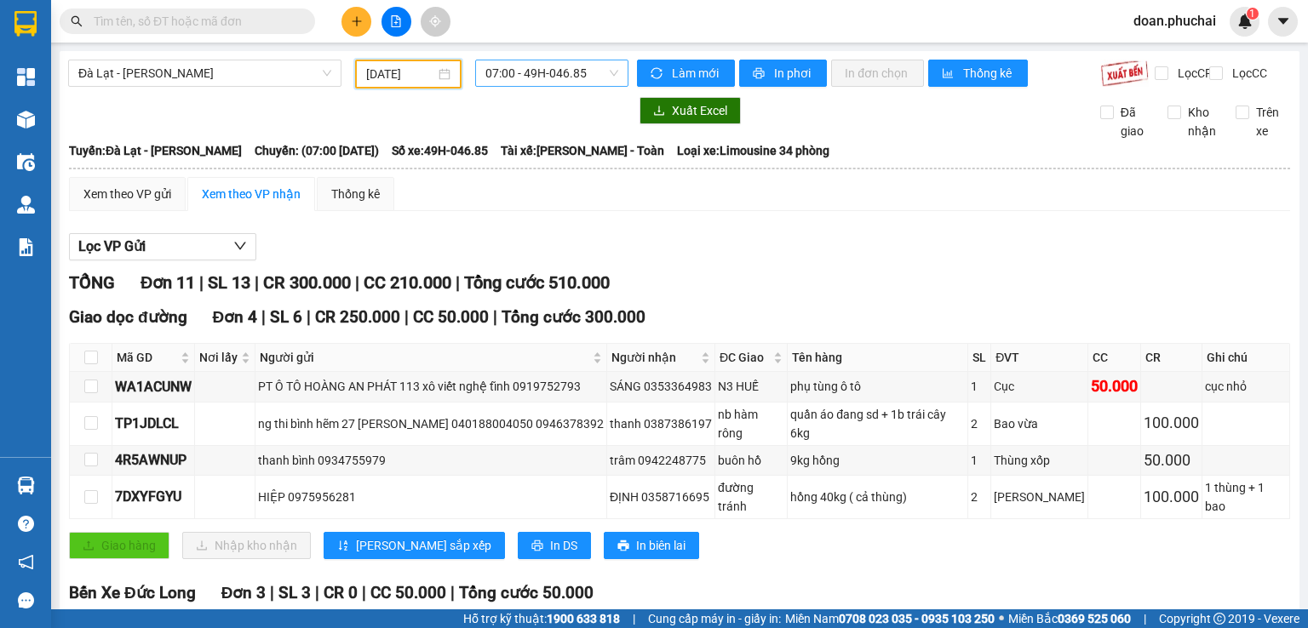
click at [518, 79] on span "07:00 - 49H-046.85" at bounding box center [552, 73] width 134 height 26
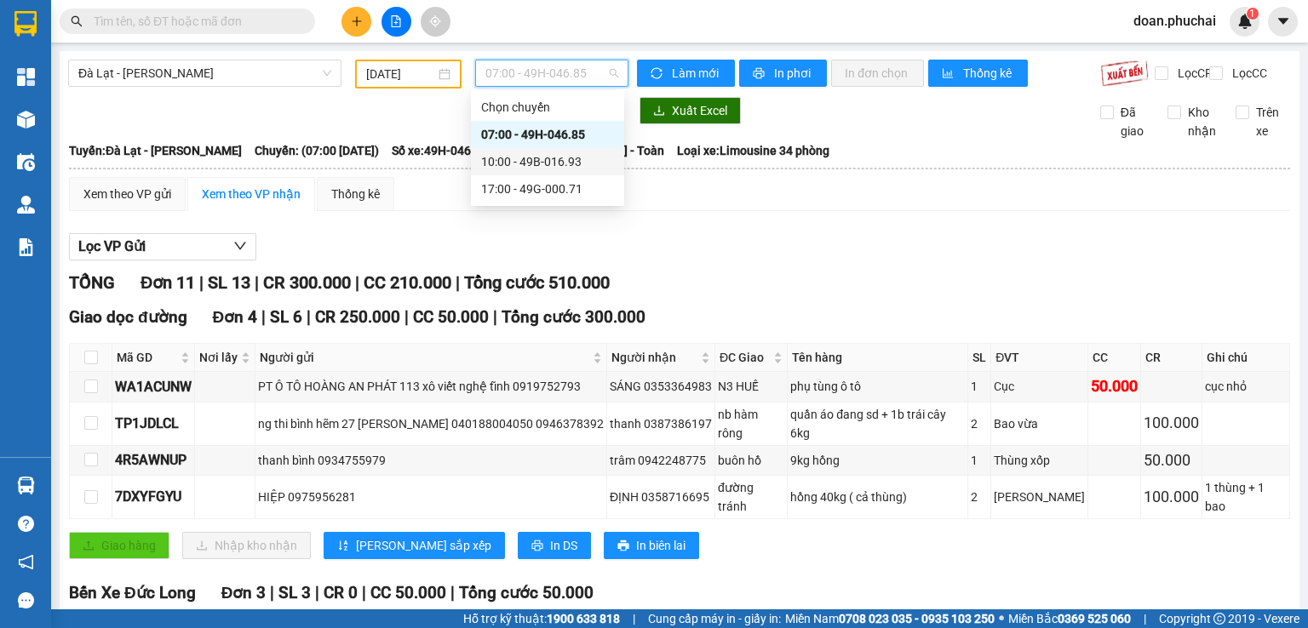
click at [584, 172] on div "10:00 - 49B-016.93" at bounding box center [547, 161] width 153 height 27
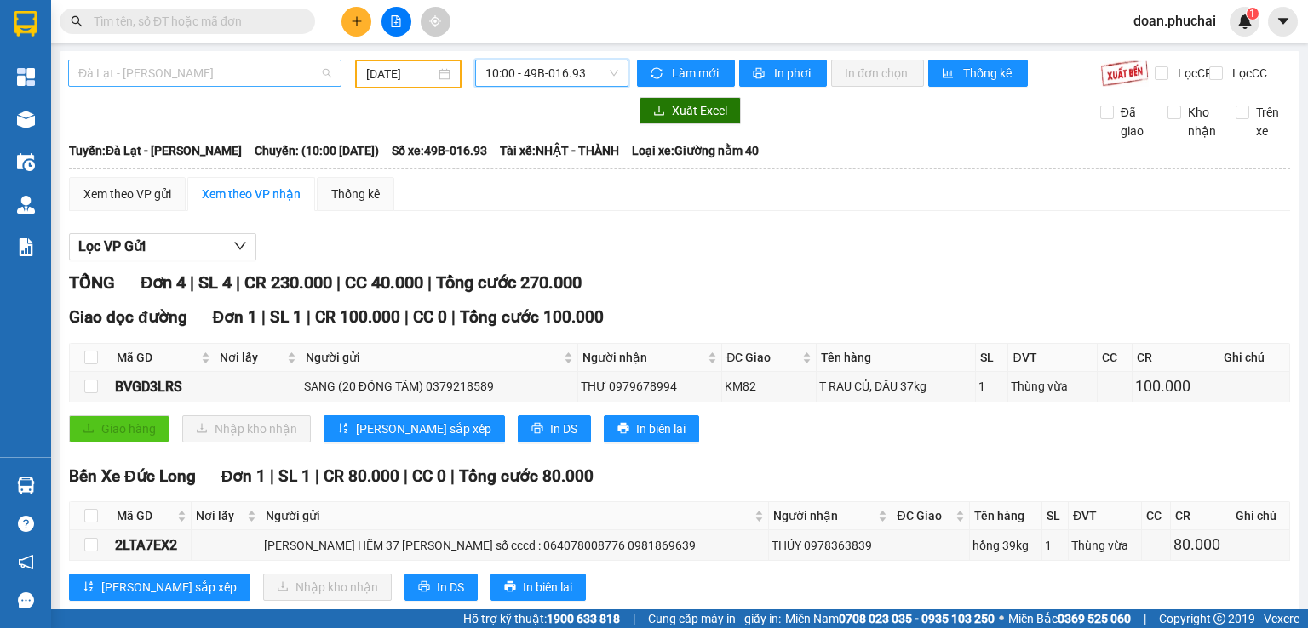
click at [173, 68] on span "Đà Lạt - [PERSON_NAME]" at bounding box center [204, 73] width 253 height 26
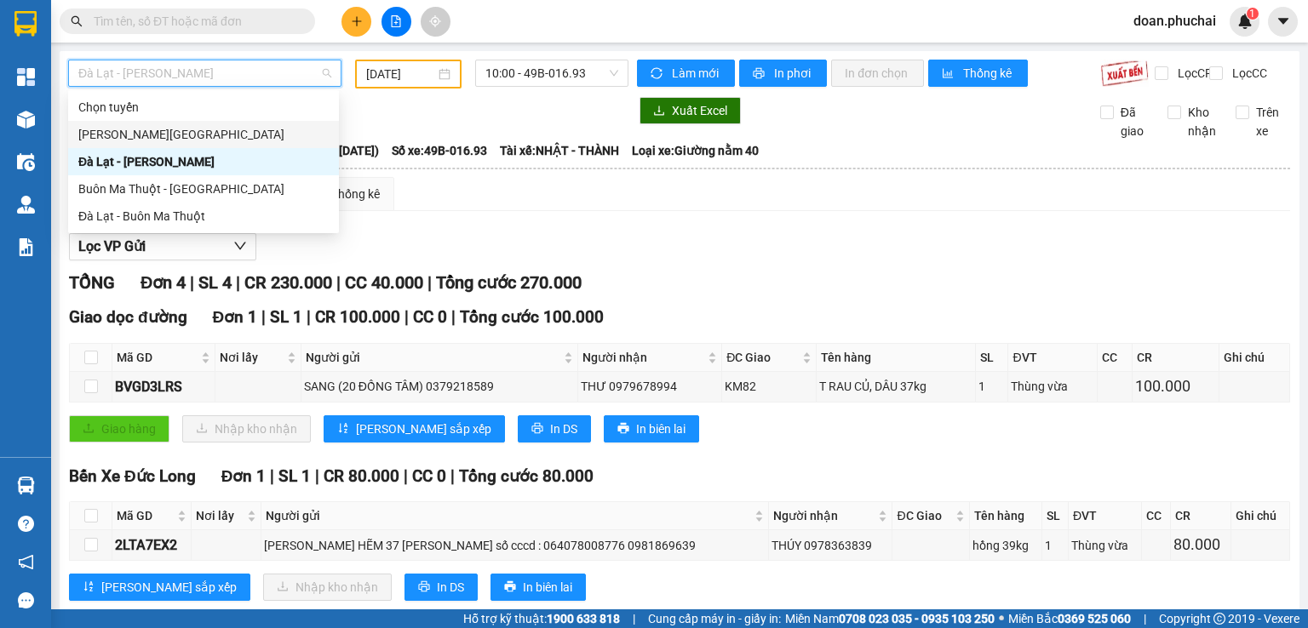
click at [147, 138] on div "[PERSON_NAME][GEOGRAPHIC_DATA]" at bounding box center [203, 134] width 250 height 19
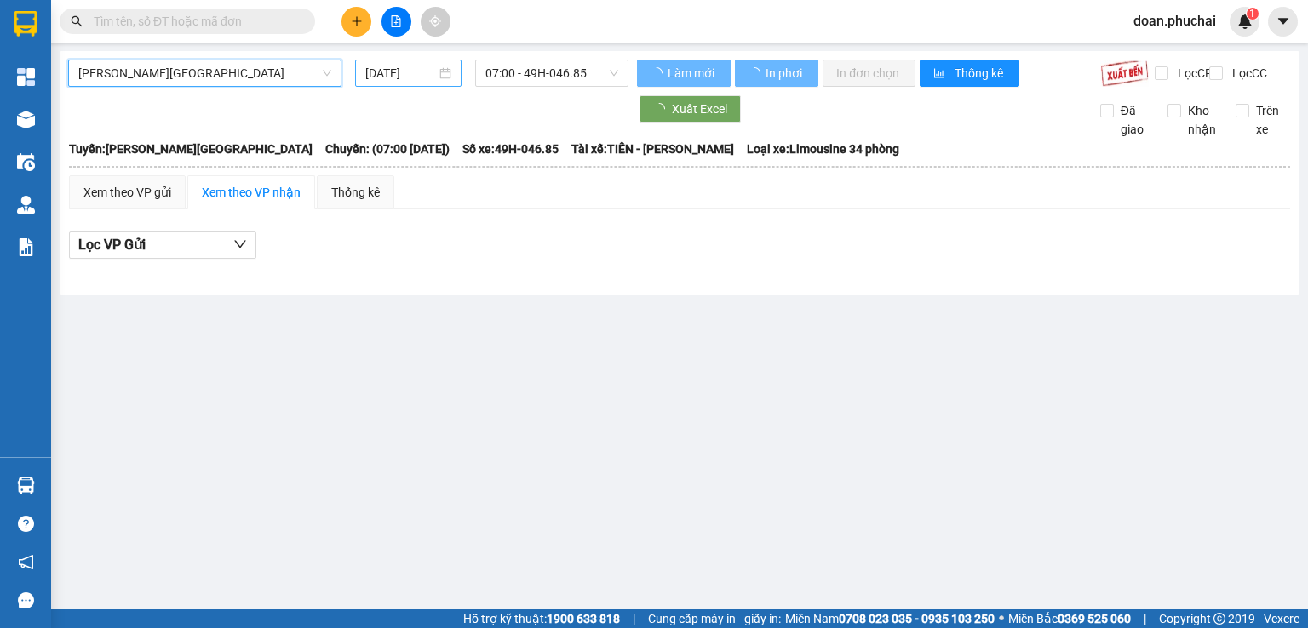
click at [380, 72] on input "[DATE]" at bounding box center [400, 73] width 70 height 19
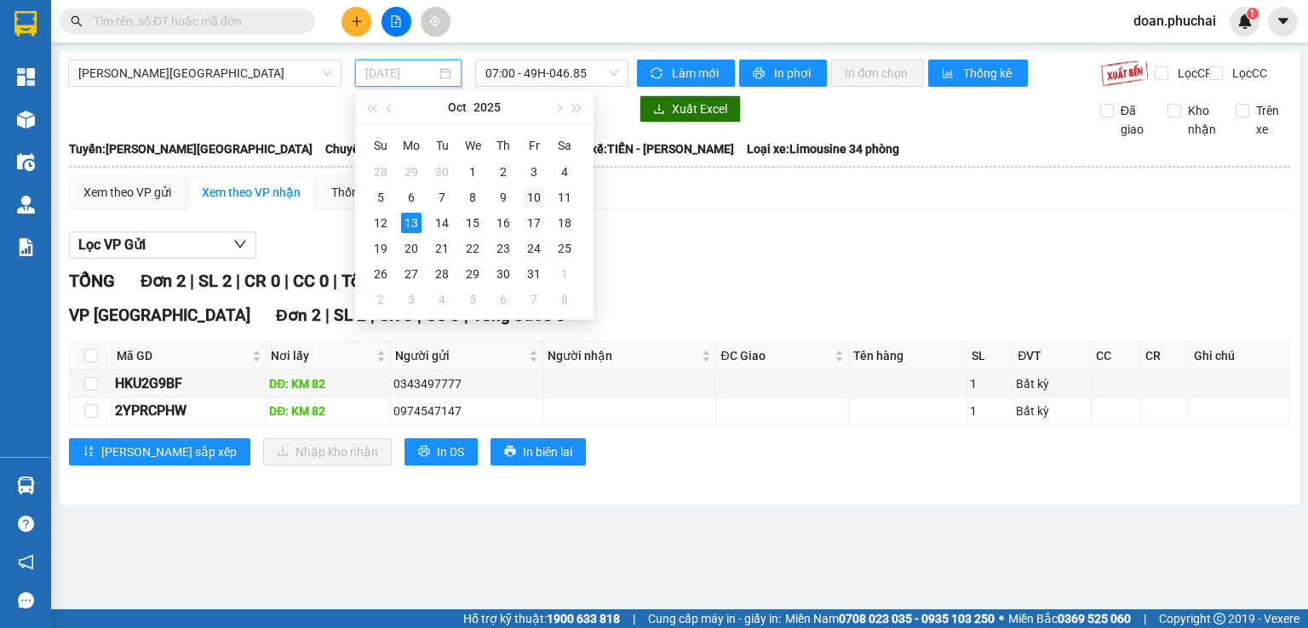
click at [534, 201] on div "10" at bounding box center [534, 197] width 20 height 20
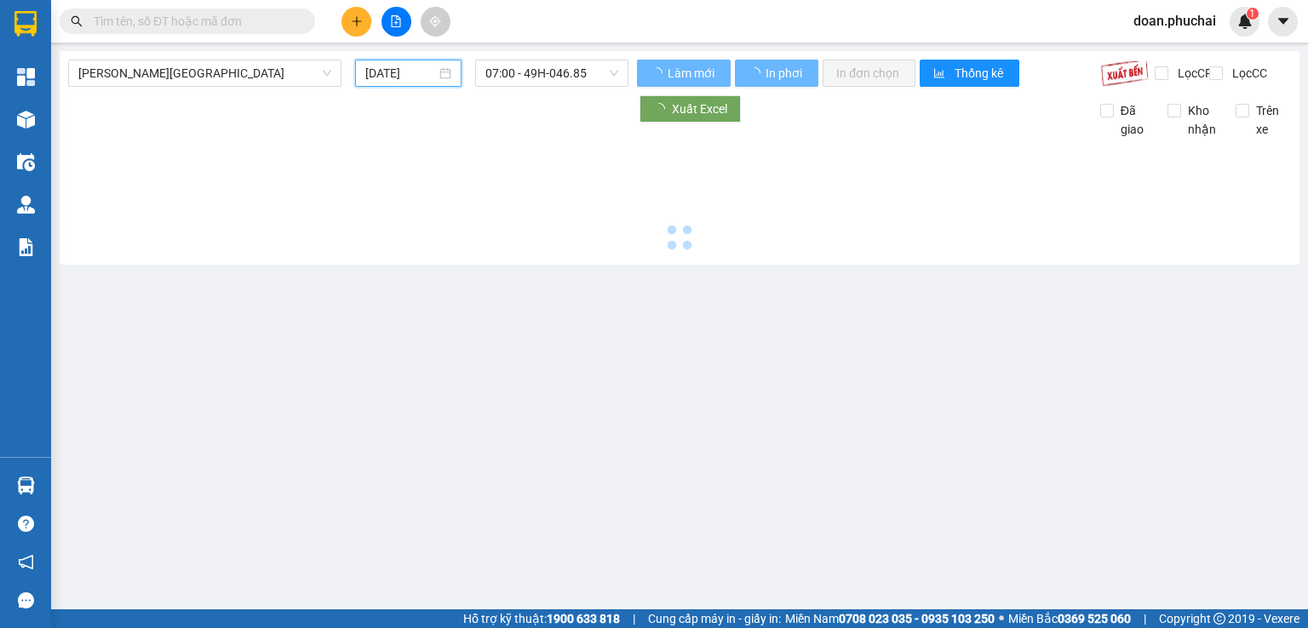
type input "[DATE]"
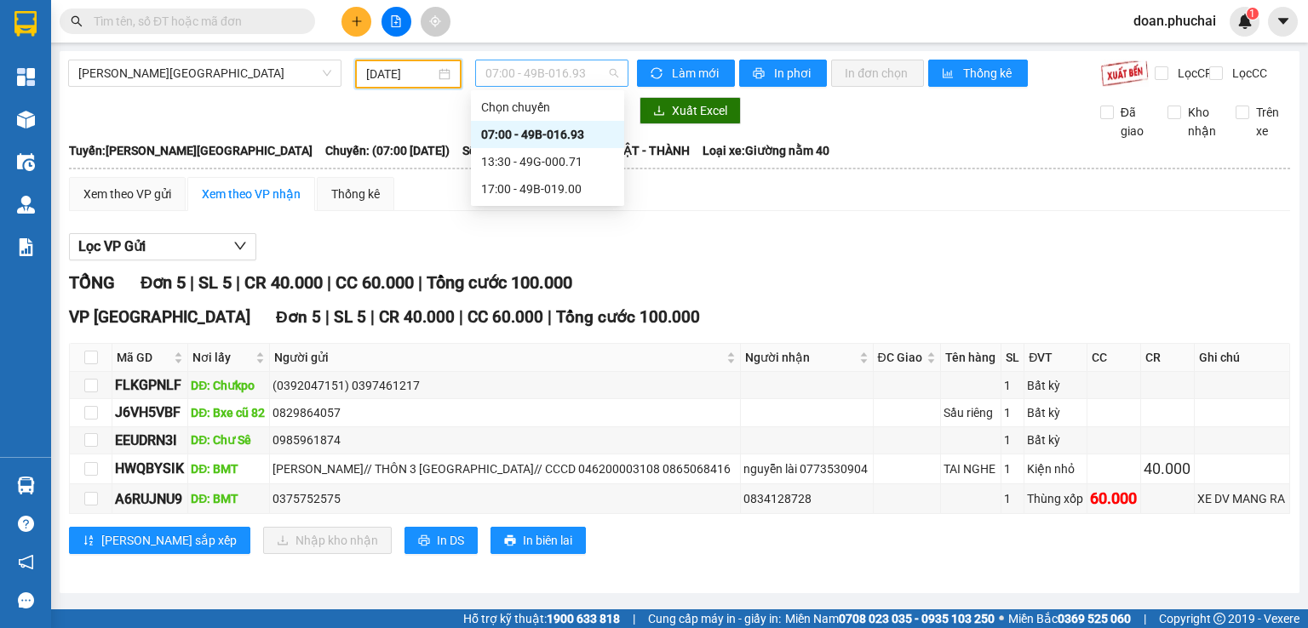
click at [502, 73] on span "07:00 - 49B-016.93" at bounding box center [552, 73] width 134 height 26
click at [545, 167] on div "13:30 - 49G-000.71" at bounding box center [547, 161] width 133 height 19
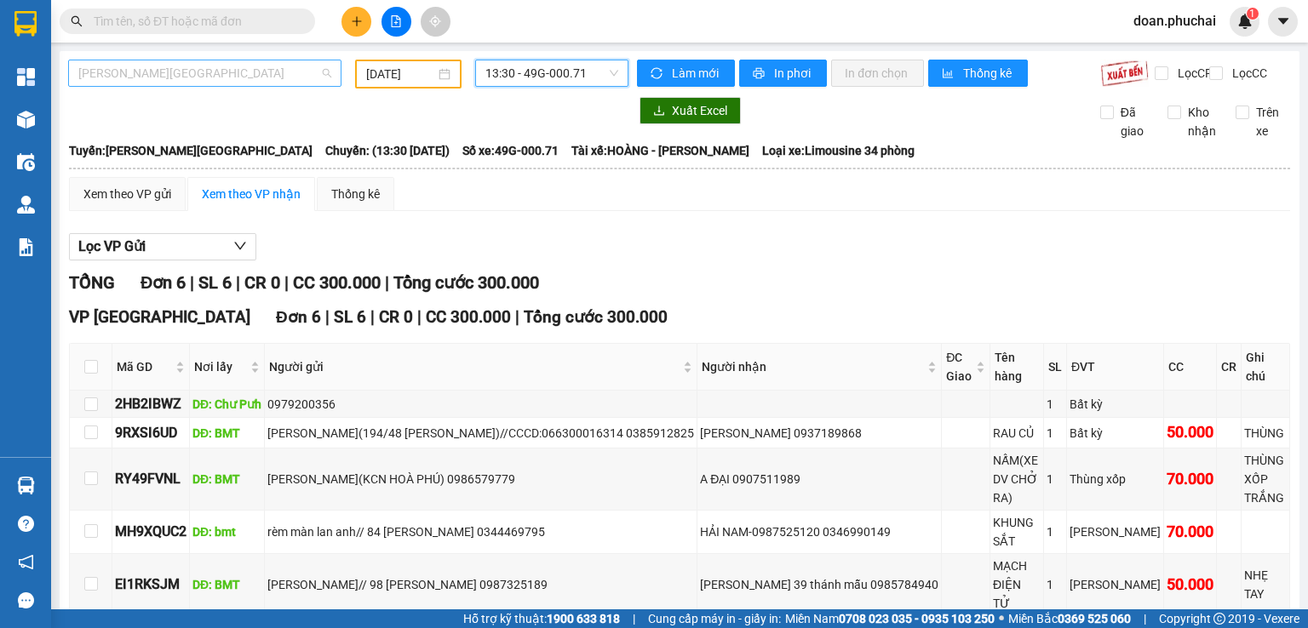
click at [167, 86] on div "[PERSON_NAME][GEOGRAPHIC_DATA]" at bounding box center [204, 73] width 273 height 27
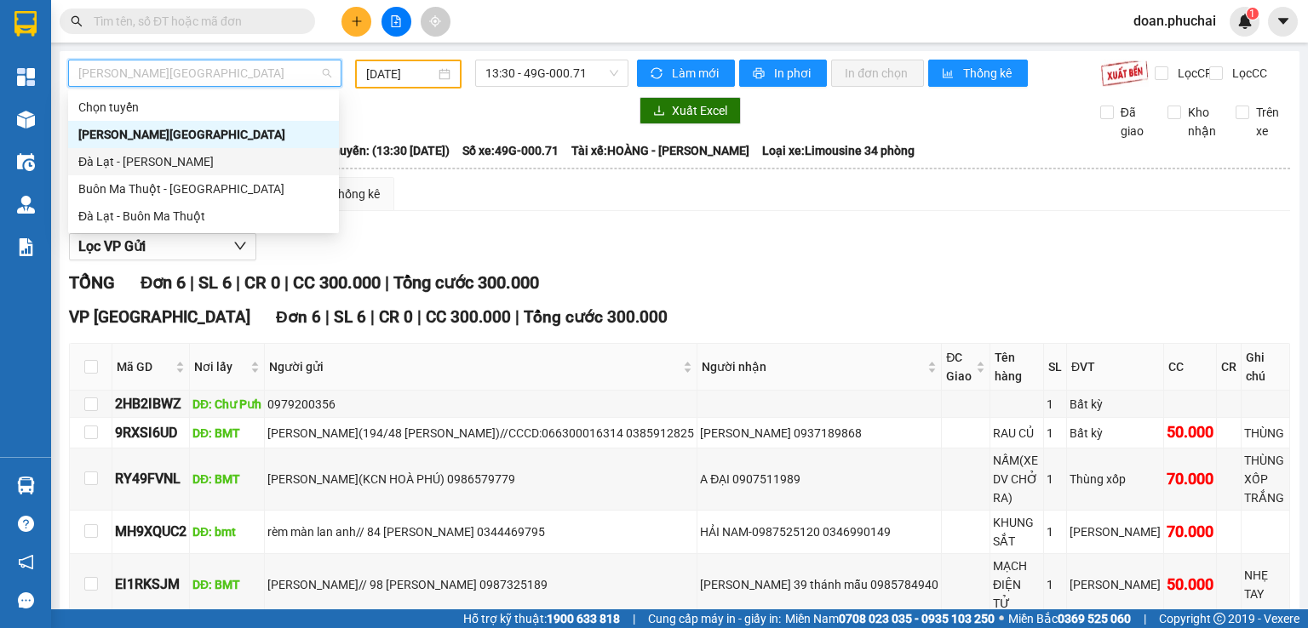
click at [153, 158] on div "Đà Lạt - [PERSON_NAME]" at bounding box center [203, 161] width 250 height 19
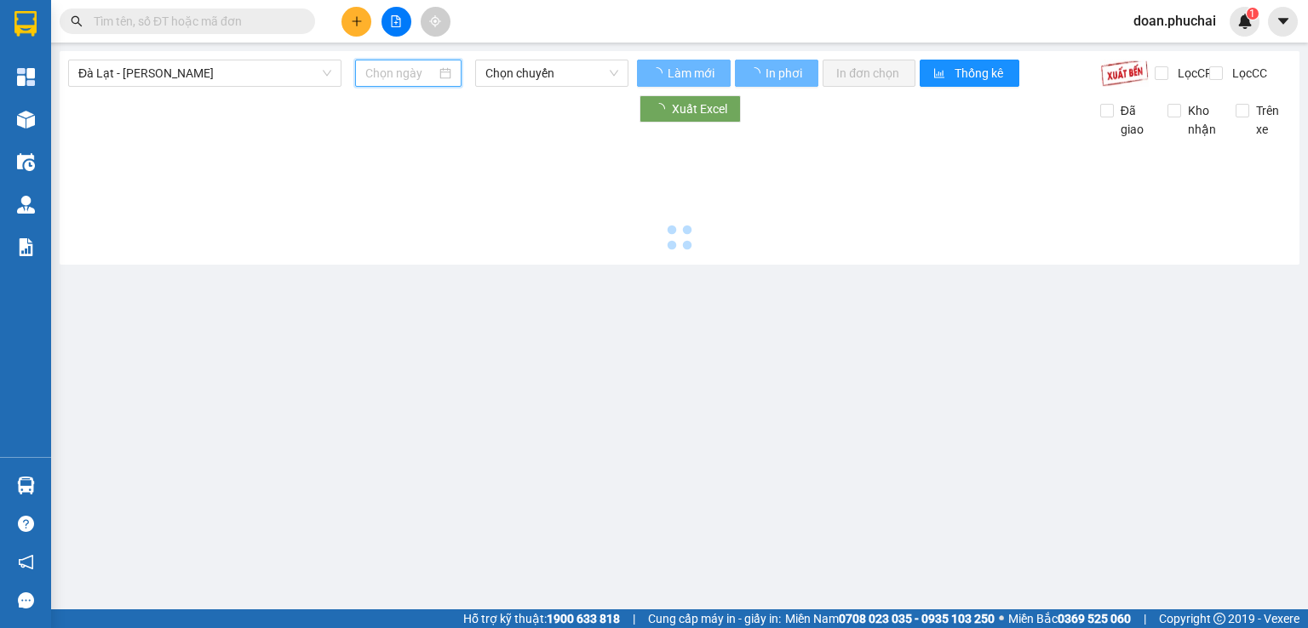
click at [402, 72] on input at bounding box center [400, 73] width 70 height 19
type input "[DATE]"
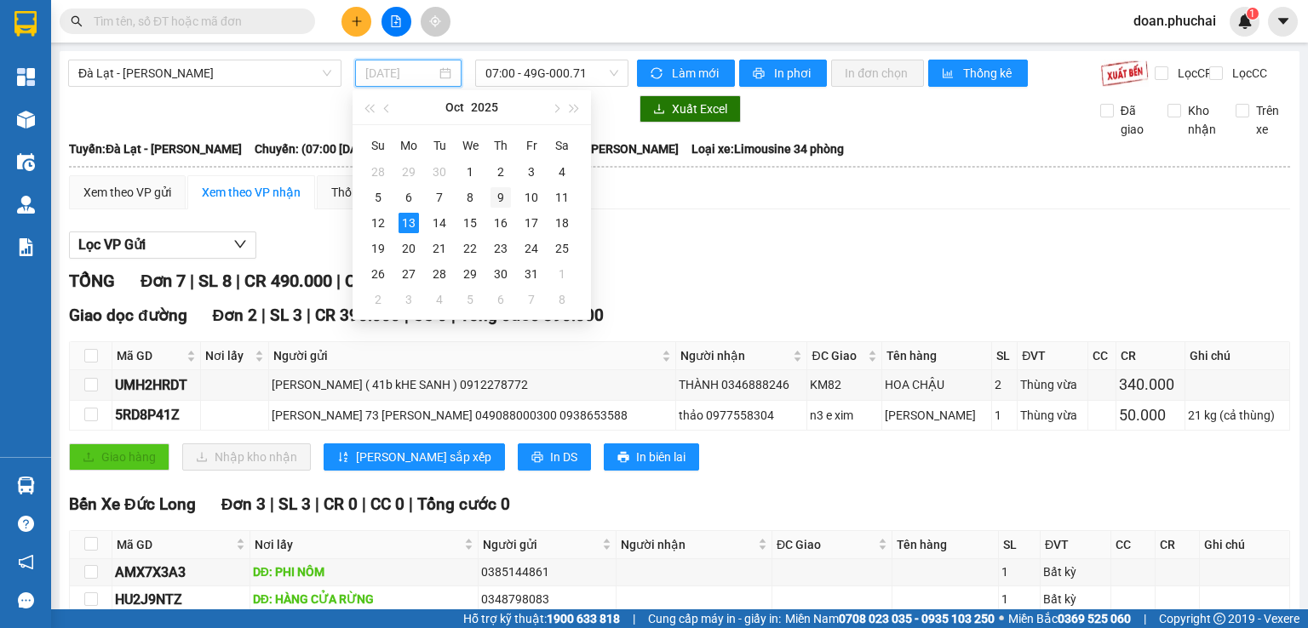
click at [512, 201] on td "9" at bounding box center [500, 198] width 31 height 26
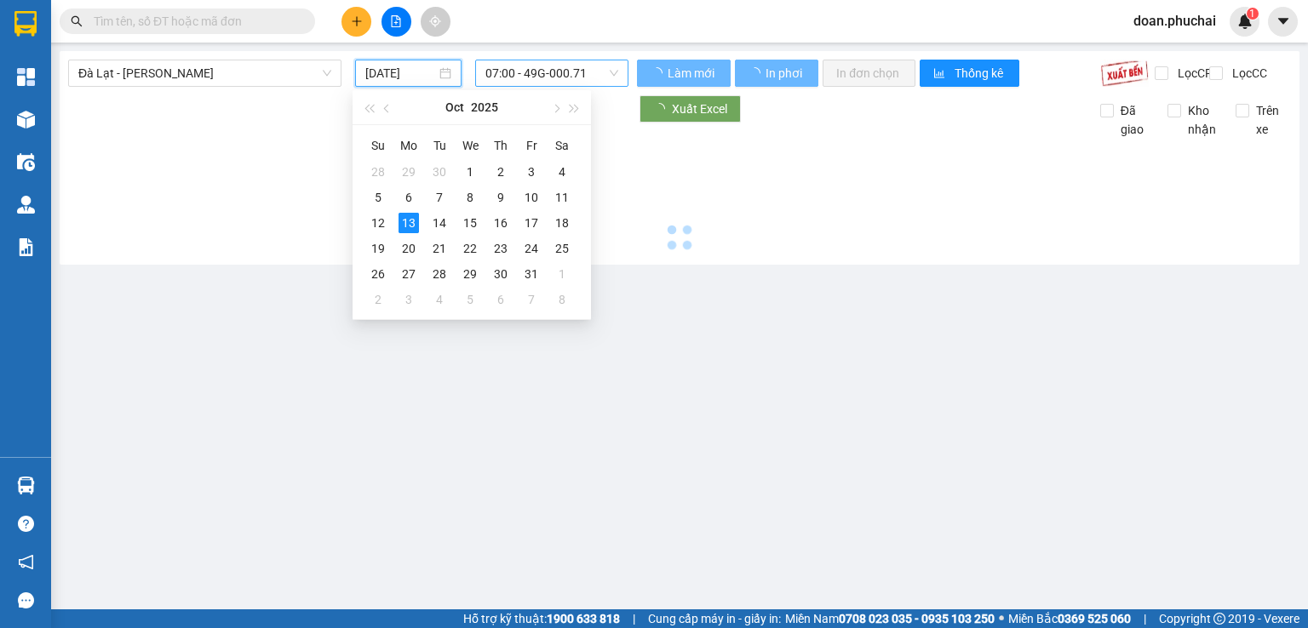
type input "[DATE]"
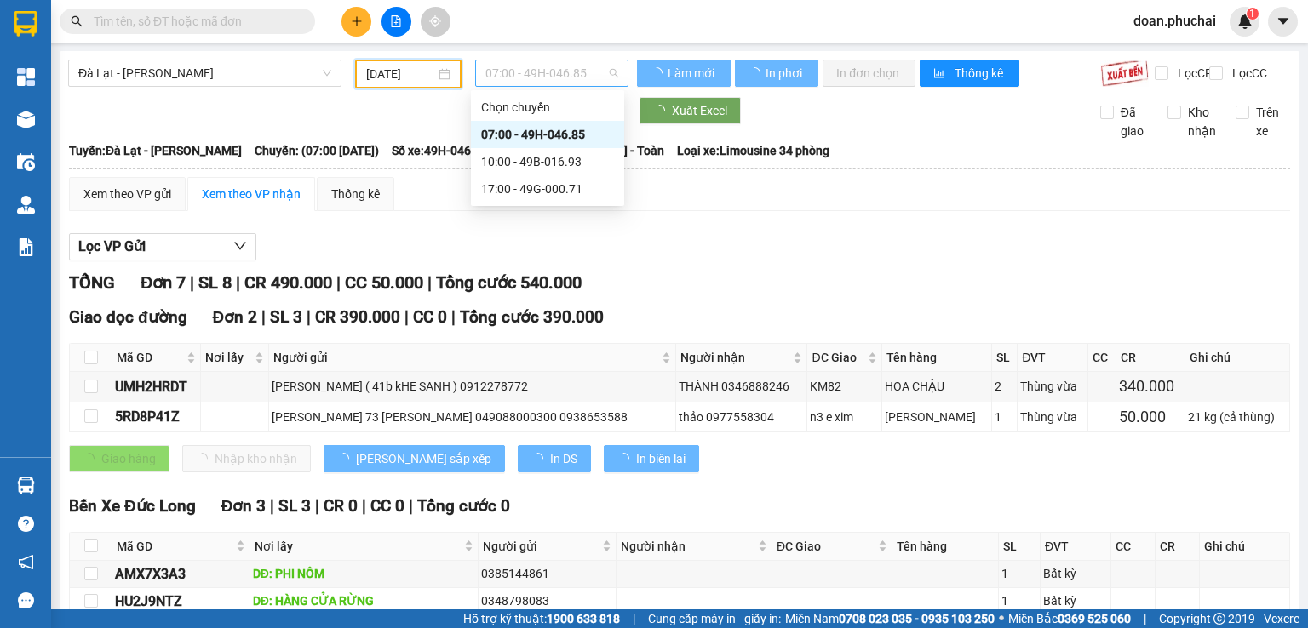
click at [549, 66] on span "07:00 - 49H-046.85" at bounding box center [552, 73] width 134 height 26
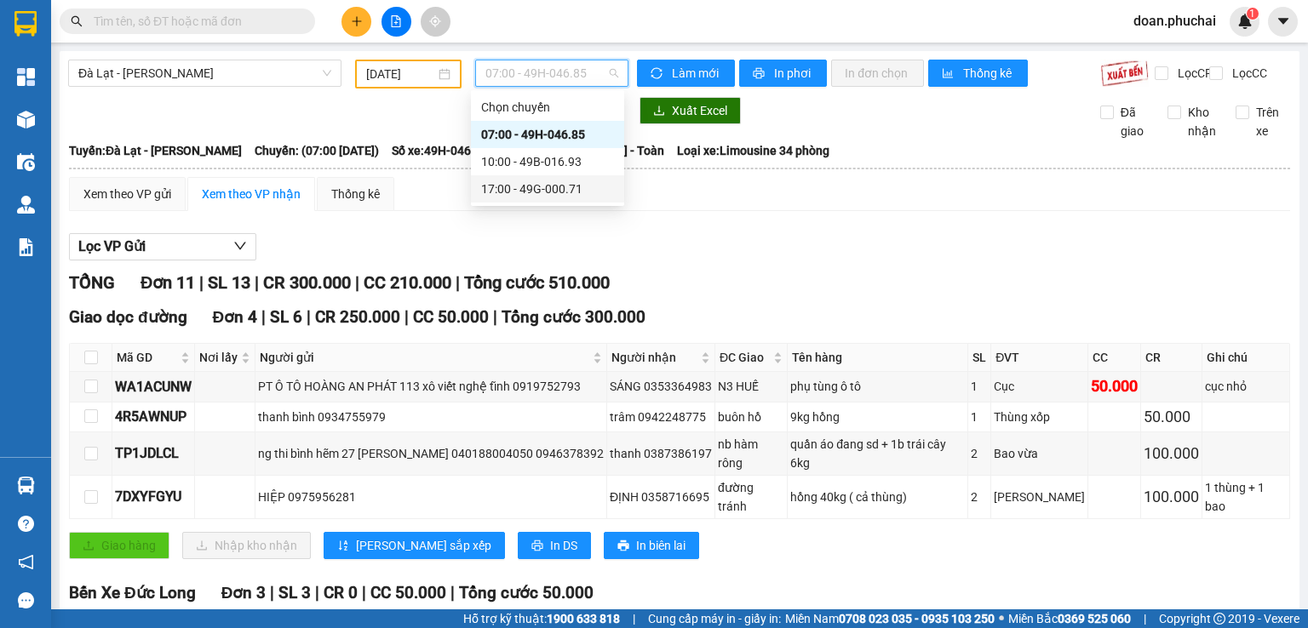
click at [600, 188] on div "17:00 - 49G-000.71" at bounding box center [547, 189] width 133 height 19
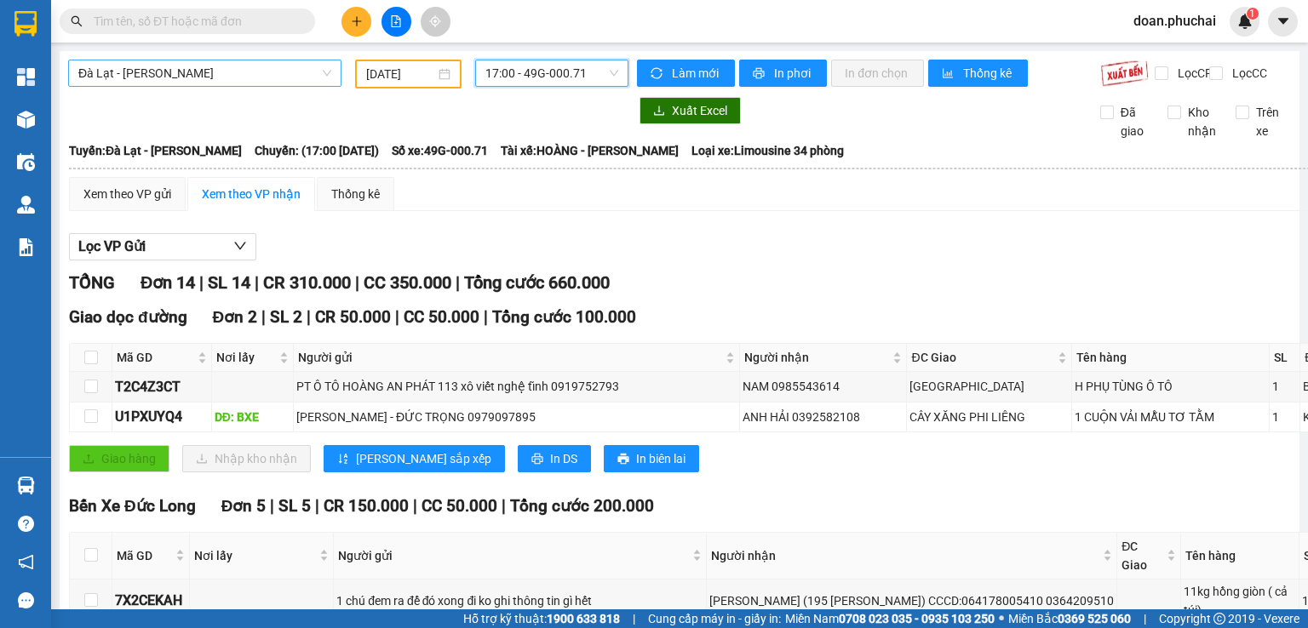
click at [275, 83] on span "Đà Lạt - [PERSON_NAME]" at bounding box center [204, 73] width 253 height 26
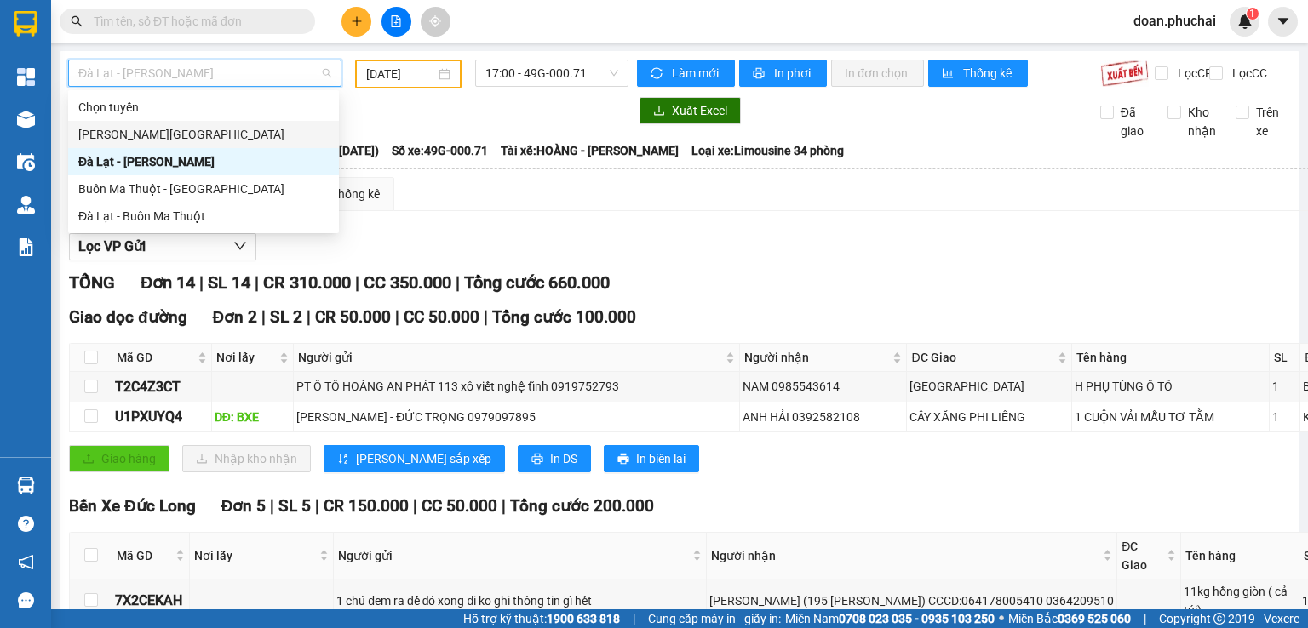
click at [204, 134] on div "[PERSON_NAME][GEOGRAPHIC_DATA]" at bounding box center [203, 134] width 250 height 19
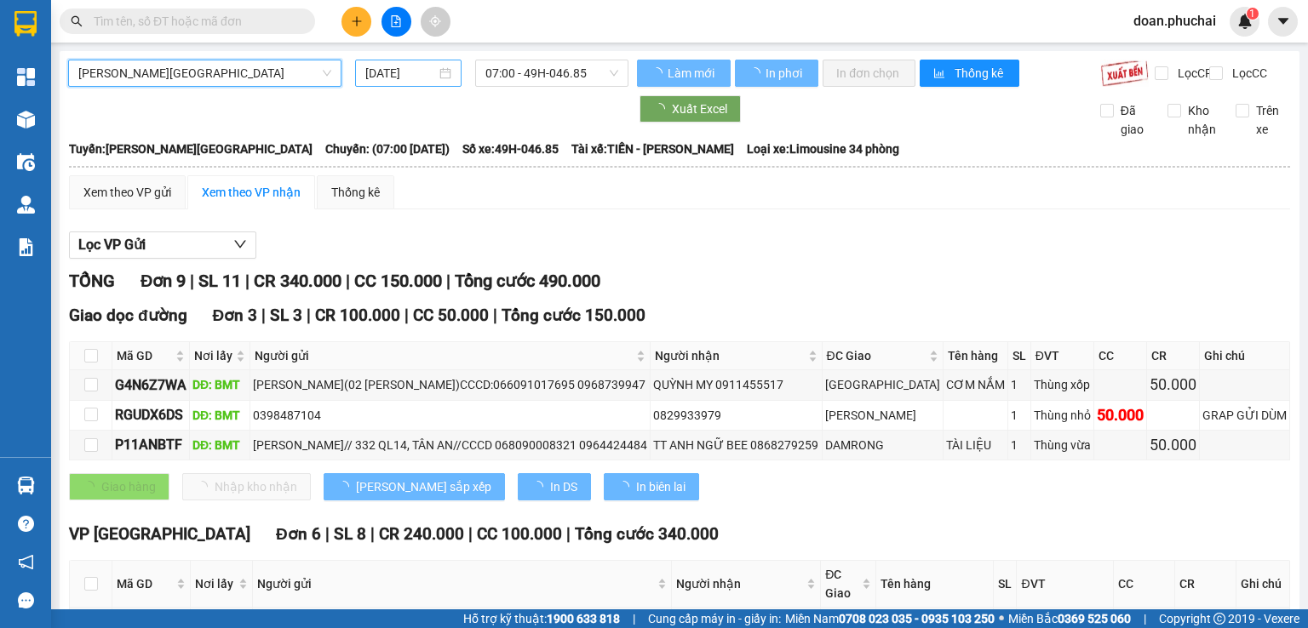
click at [416, 84] on div "[DATE]" at bounding box center [408, 73] width 106 height 27
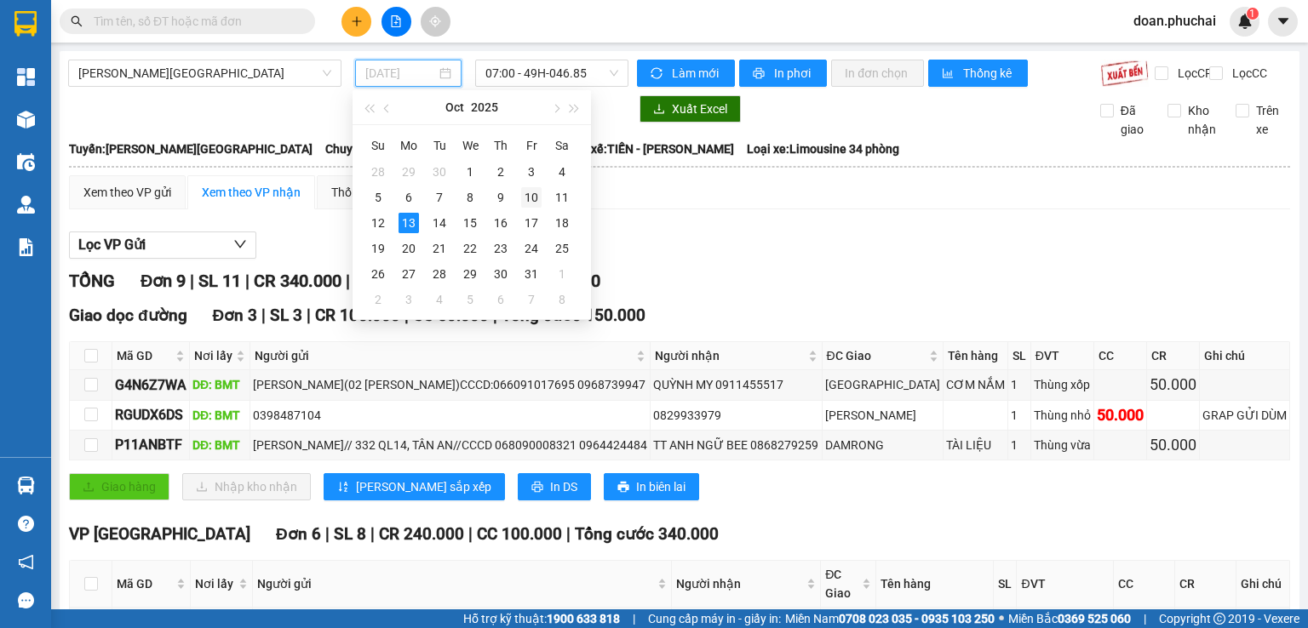
click at [536, 194] on div "10" at bounding box center [531, 197] width 20 height 20
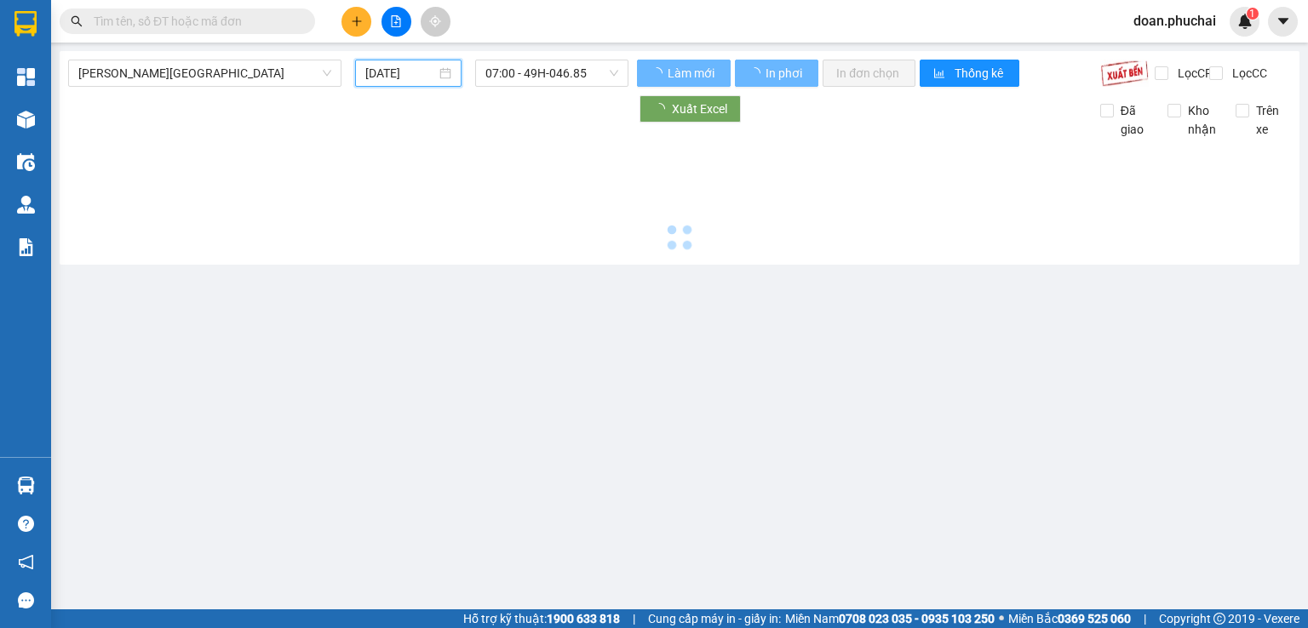
type input "[DATE]"
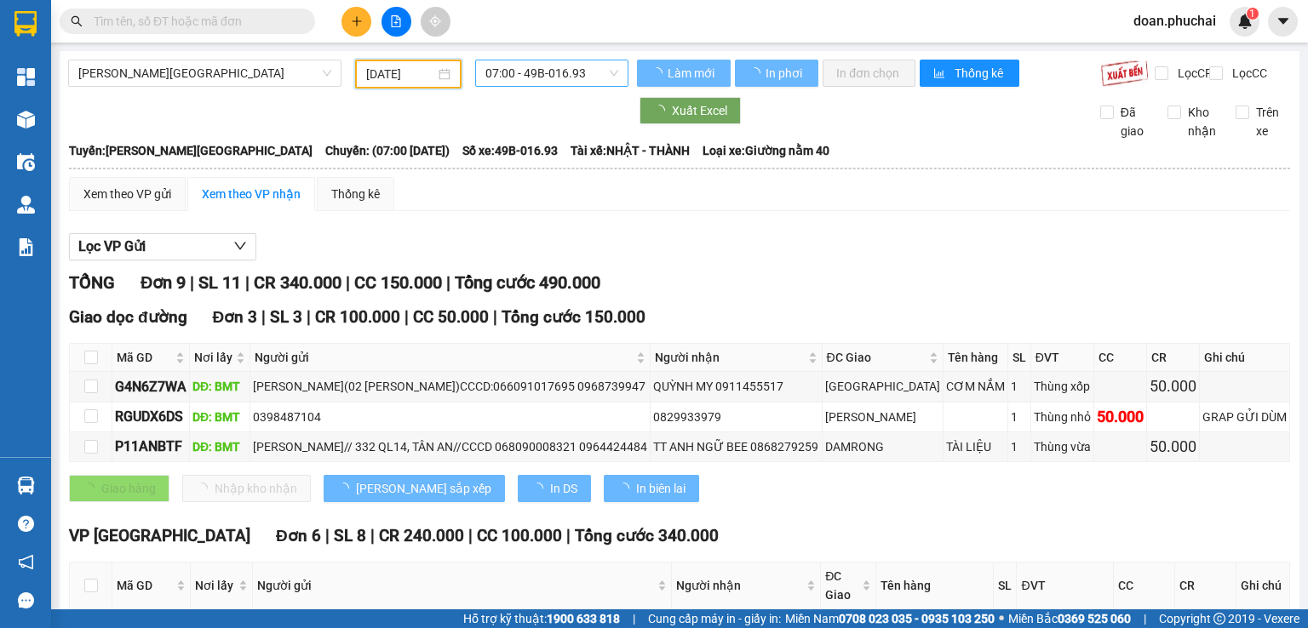
click at [558, 73] on span "07:00 - 49B-016.93" at bounding box center [552, 73] width 134 height 26
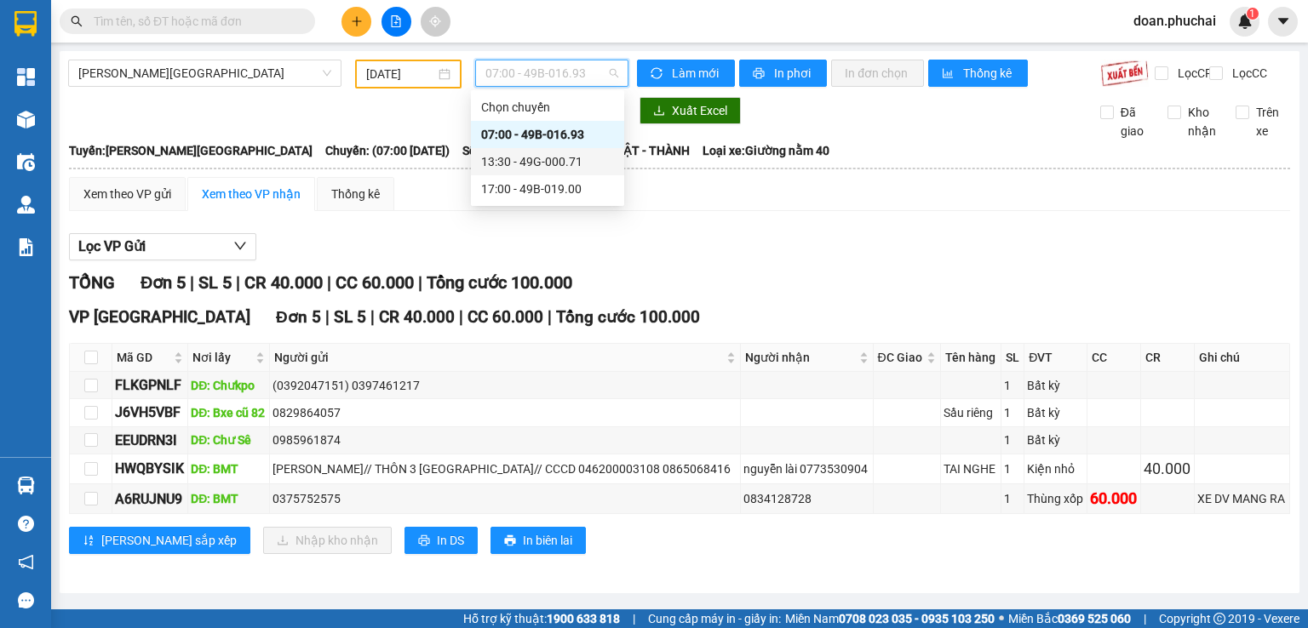
click at [576, 165] on div "13:30 - 49G-000.71" at bounding box center [547, 161] width 133 height 19
